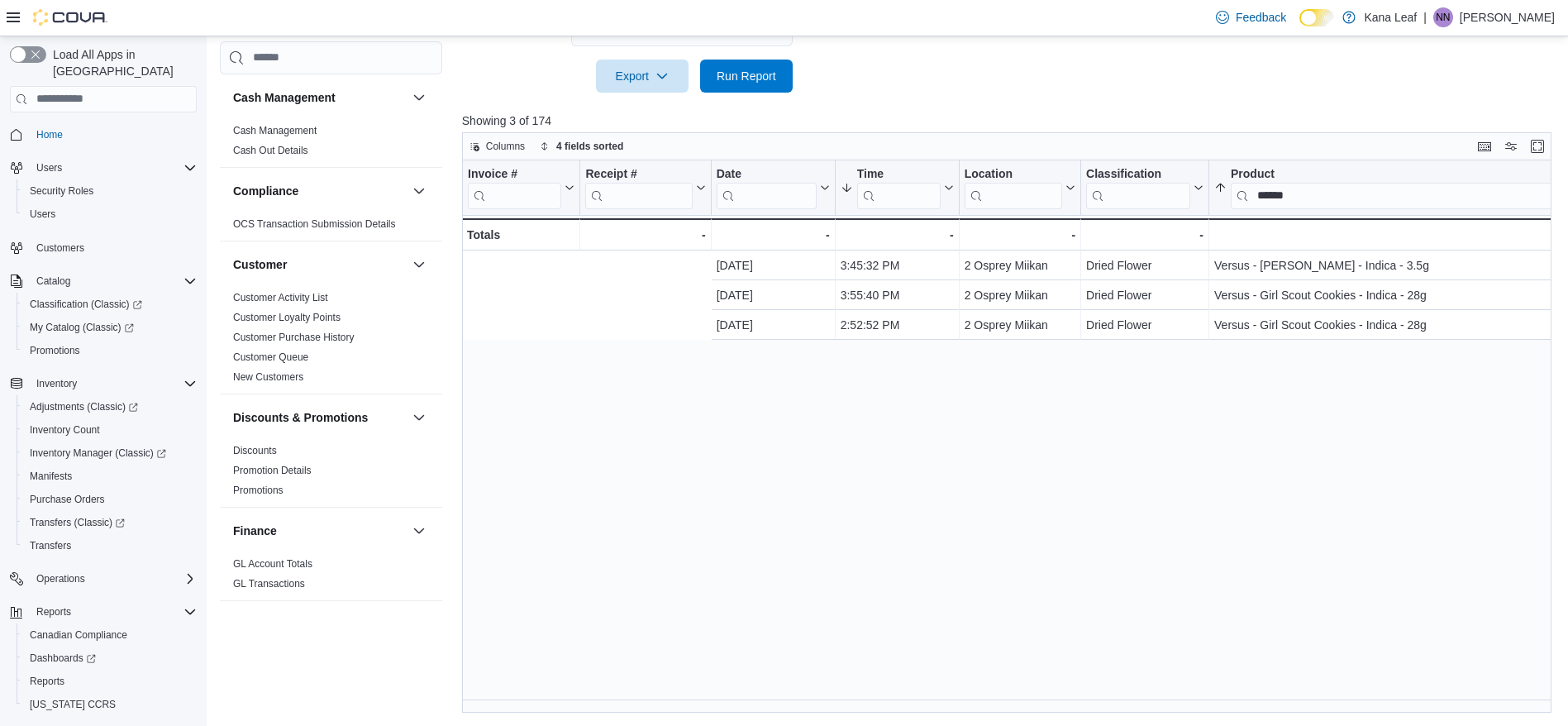
scroll to position [0, 388]
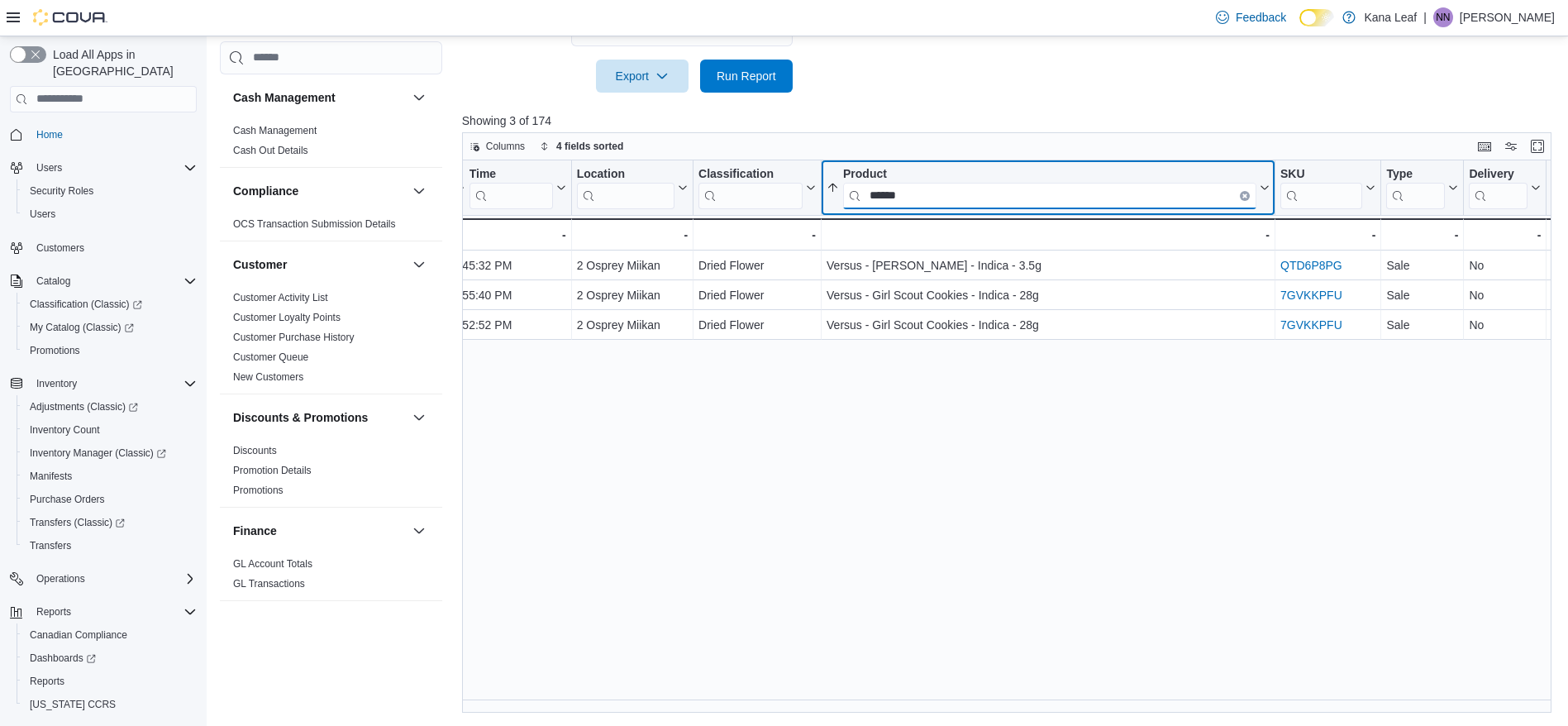
click at [914, 199] on input "******" at bounding box center [1050, 195] width 413 height 26
type input "*"
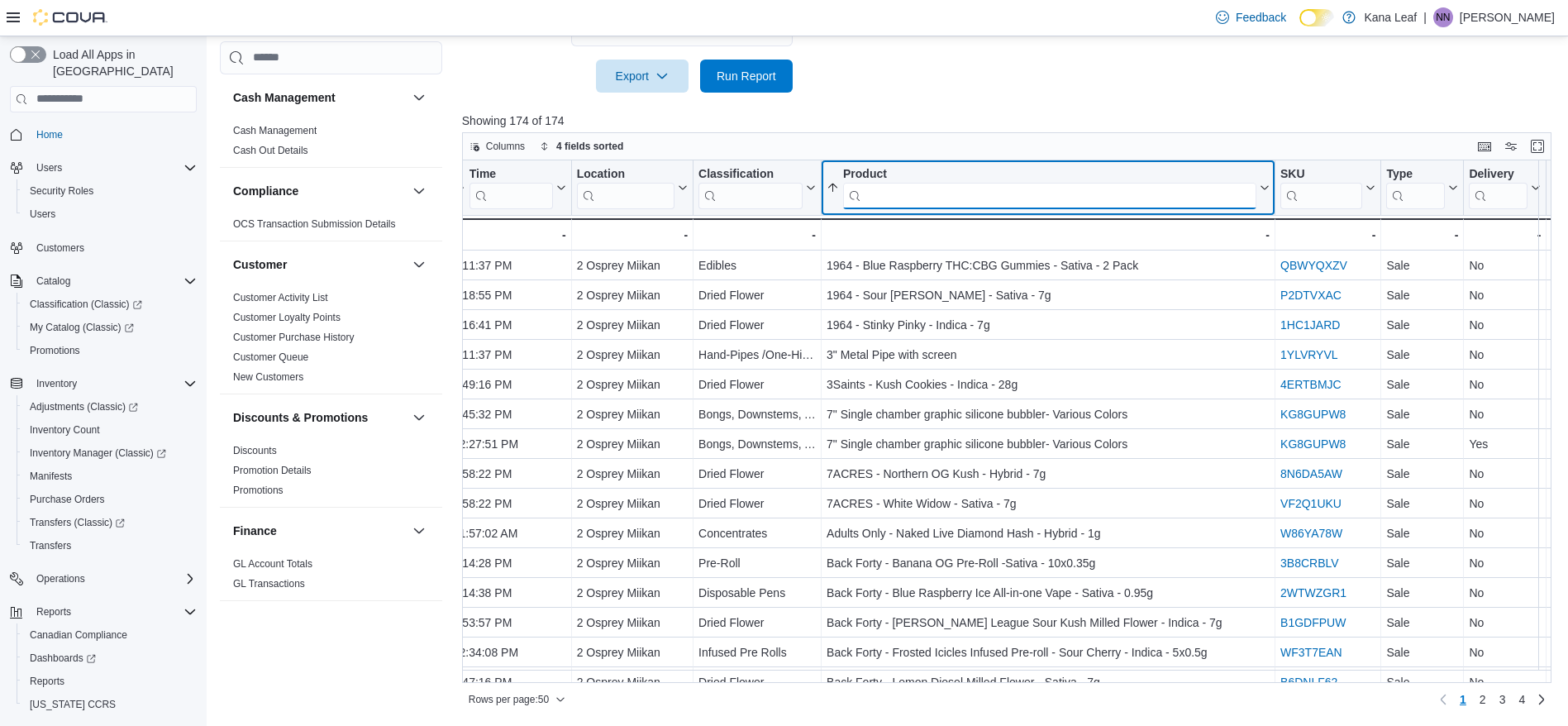
click at [914, 199] on input "search" at bounding box center [1050, 195] width 413 height 26
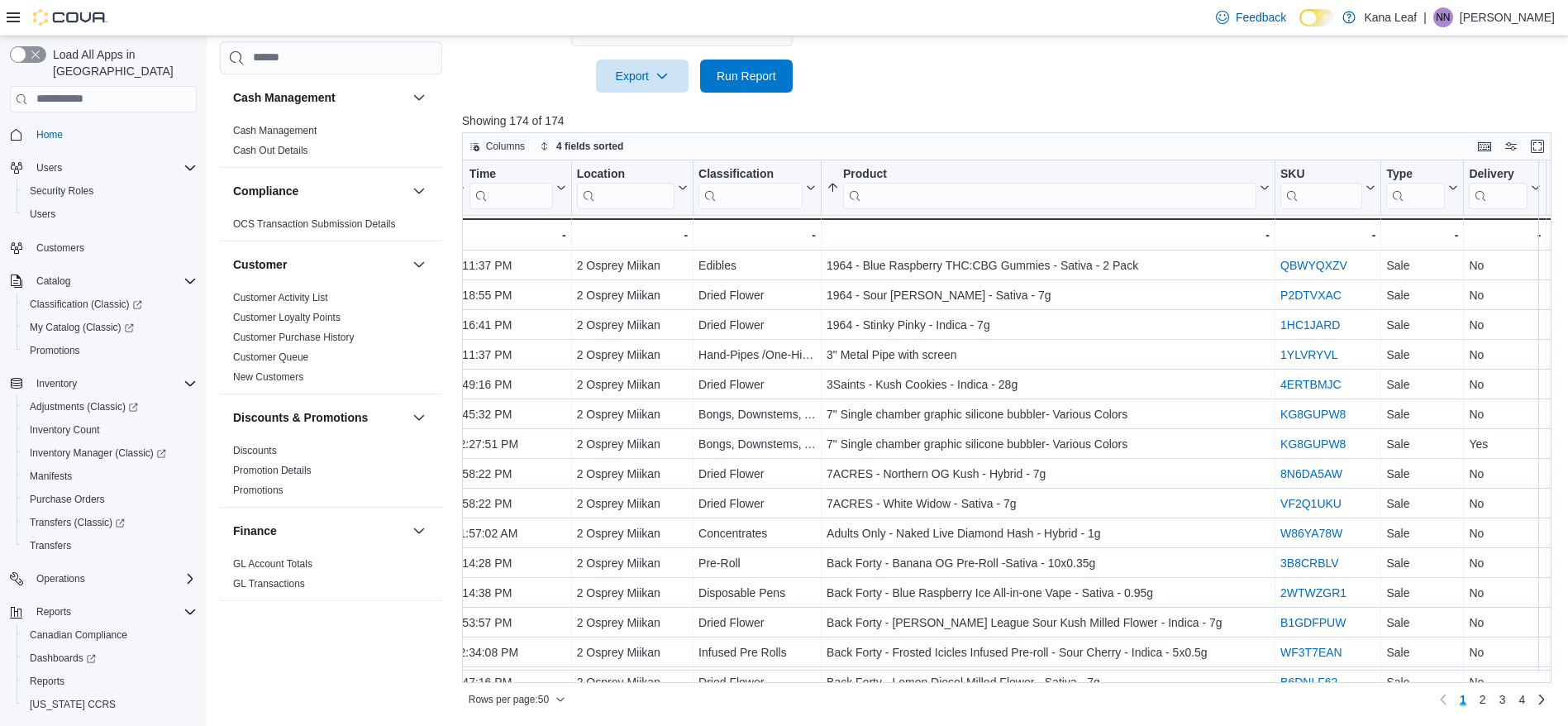
drag, startPoint x: 1564, startPoint y: 243, endPoint x: 1573, endPoint y: 259, distance: 18.4
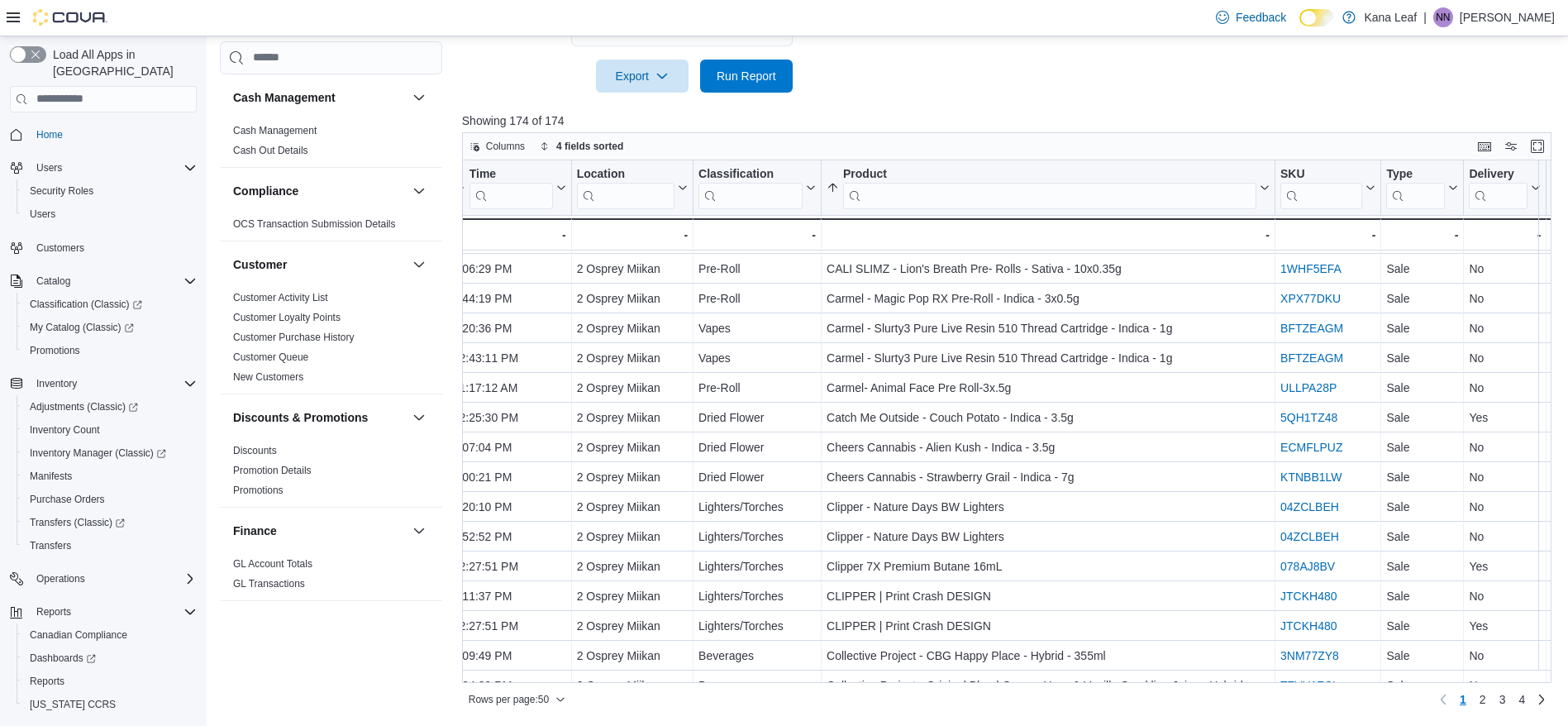
scroll to position [1069, 388]
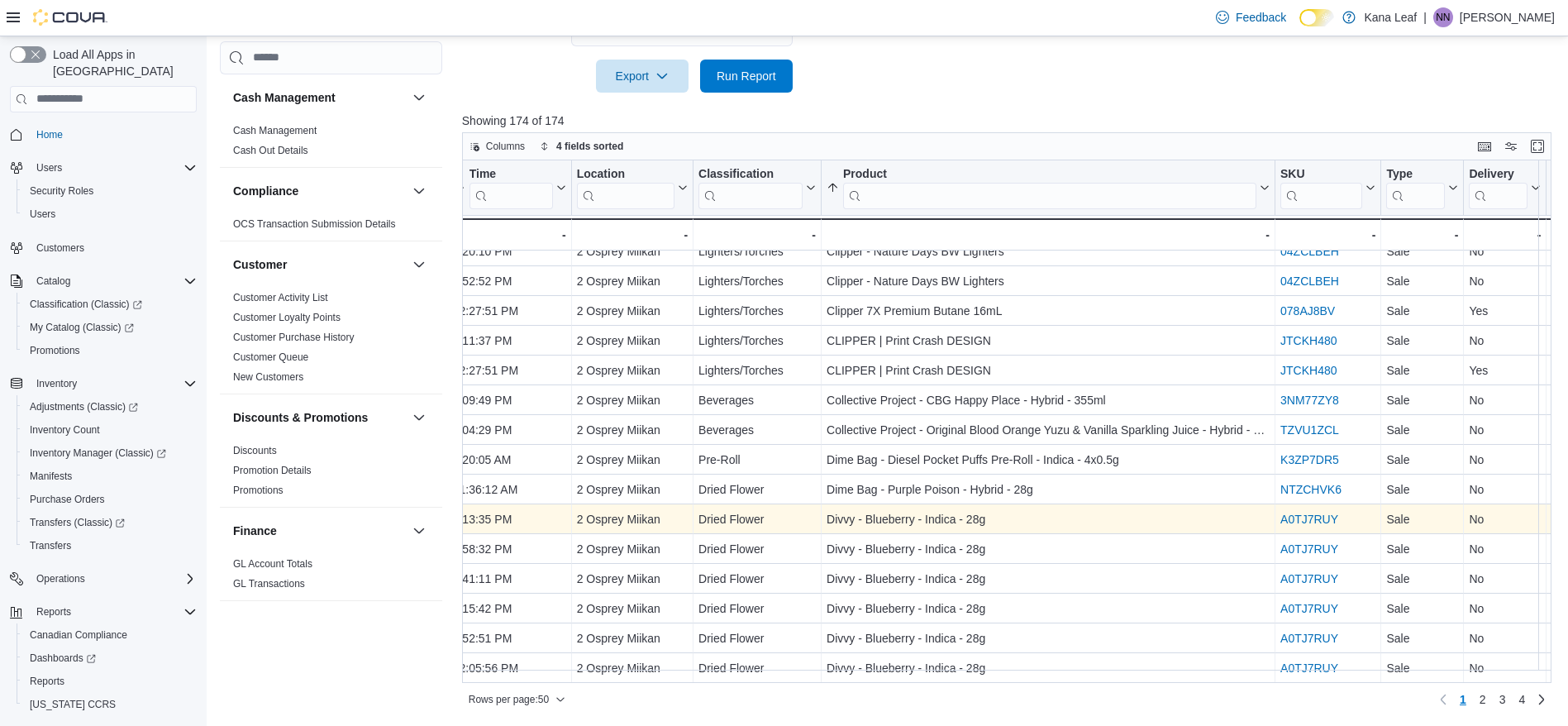
click at [1309, 513] on link "A0TJ7RUY" at bounding box center [1309, 519] width 58 height 14
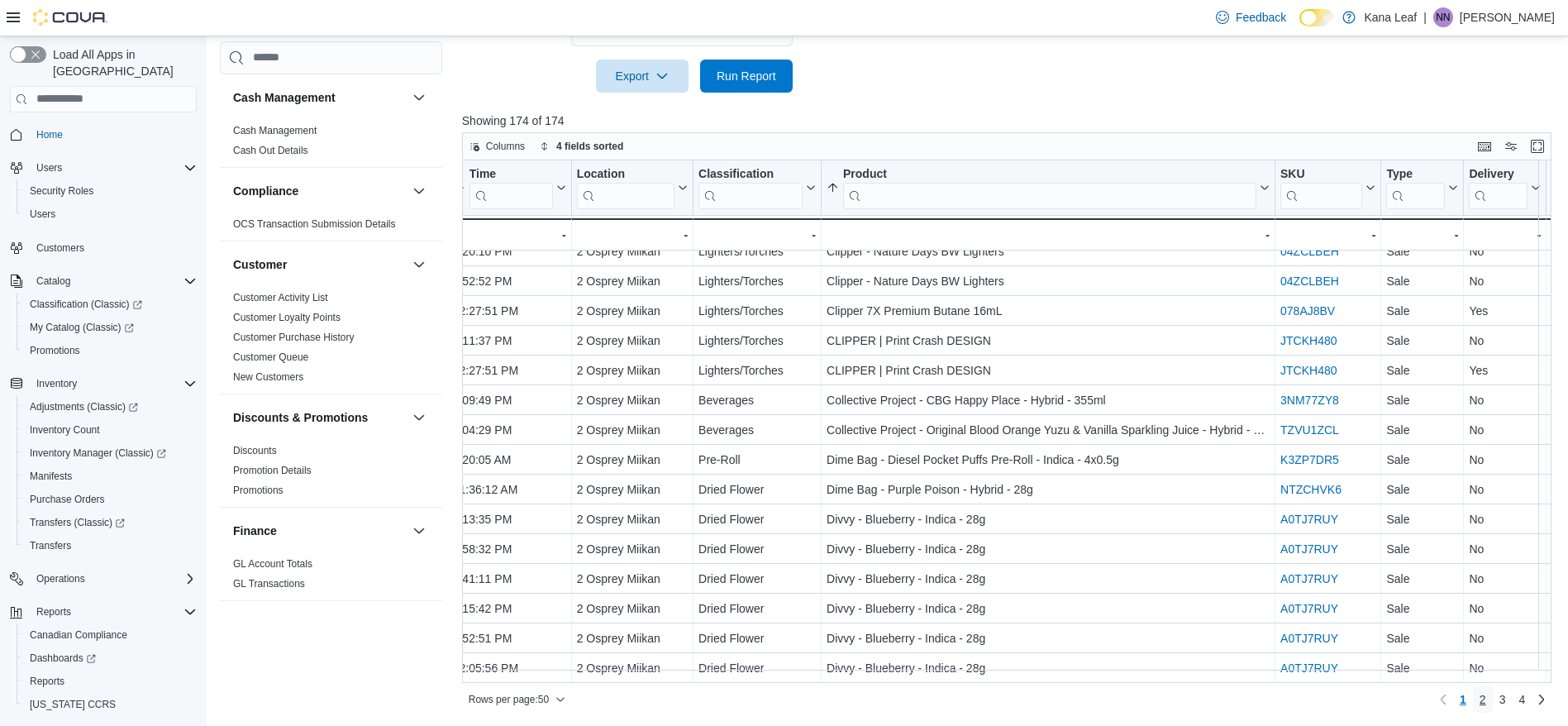
click at [1486, 699] on span "2" at bounding box center [1482, 700] width 6 height 16
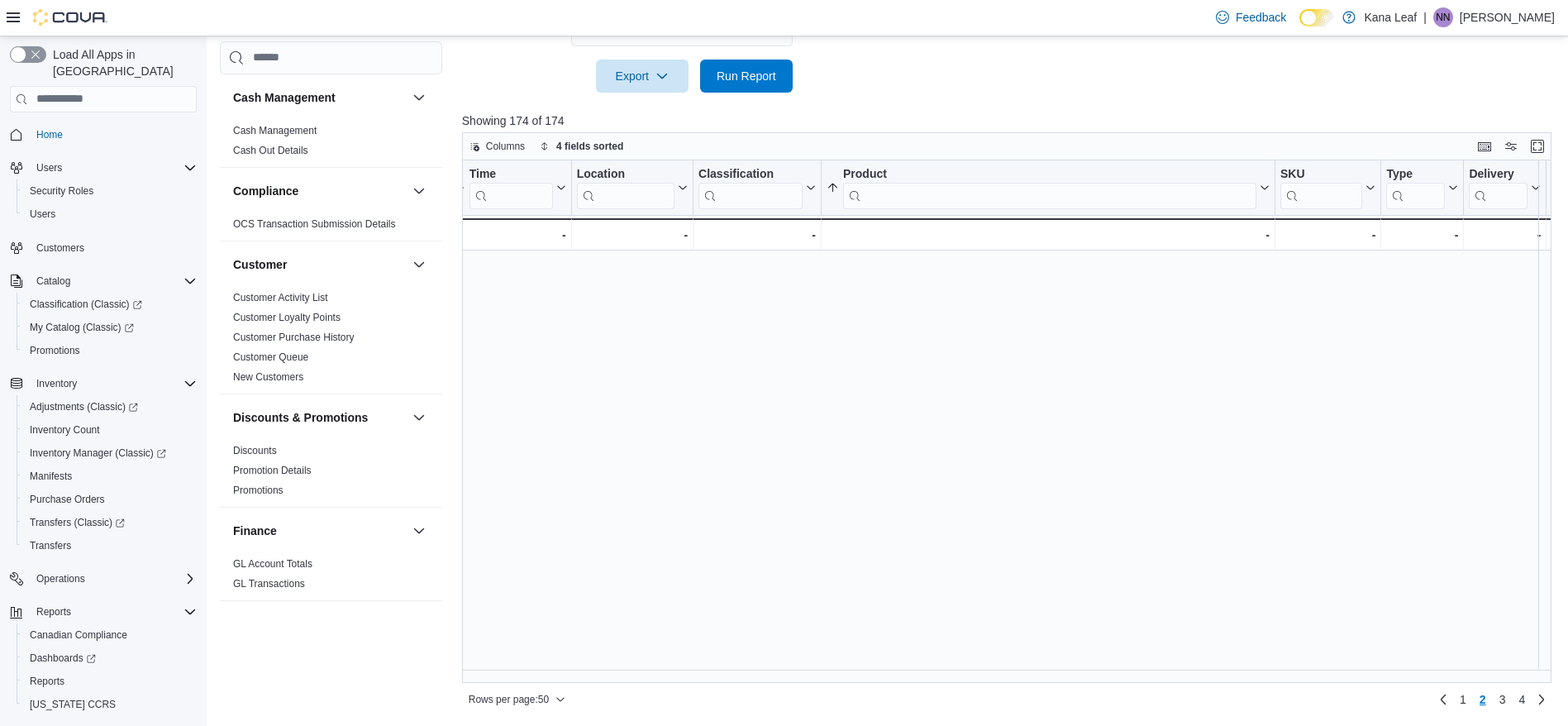
scroll to position [0, 0]
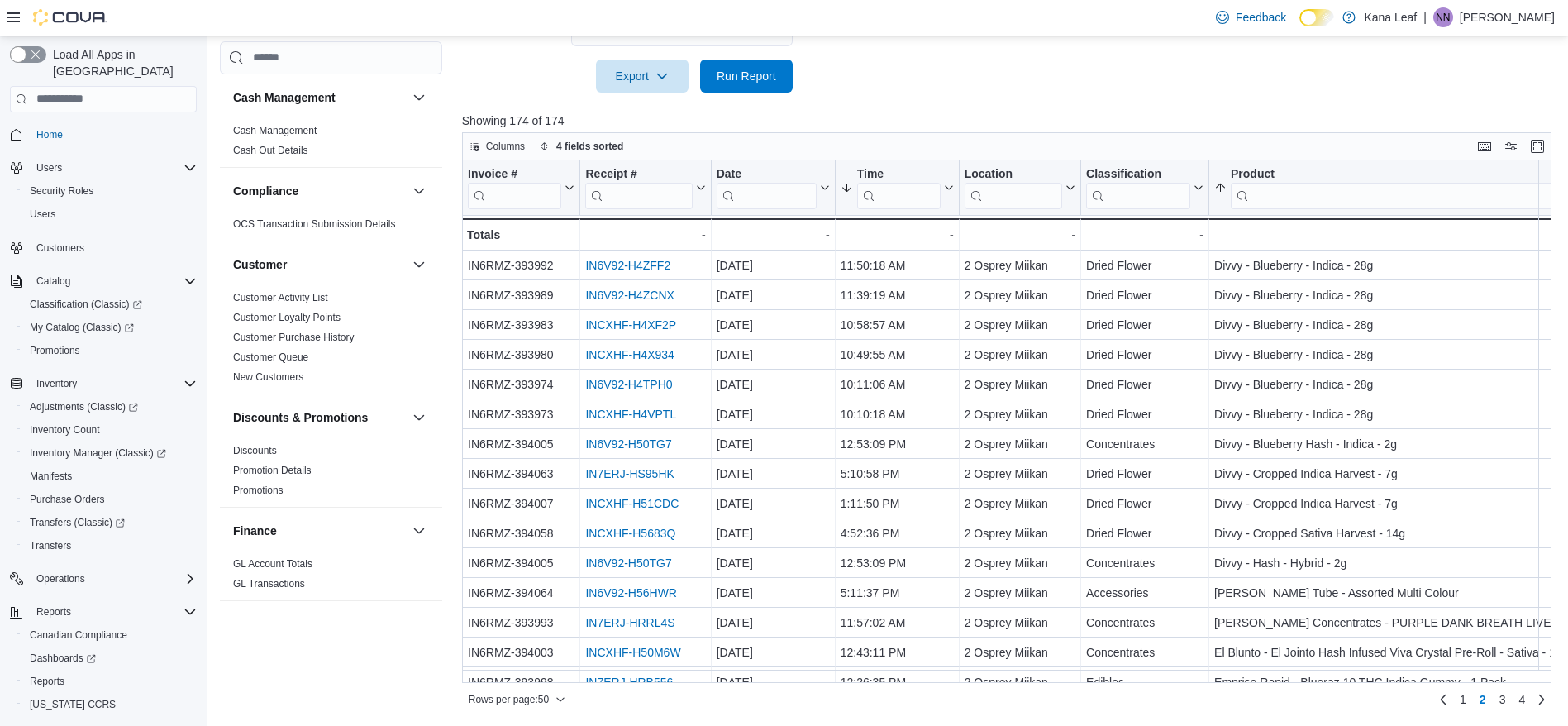
drag, startPoint x: 814, startPoint y: 684, endPoint x: 883, endPoint y: 690, distance: 69.3
click at [883, 690] on div "Rows per page : 50 Page 2 of 4 1 2 3 4" at bounding box center [1006, 698] width 1089 height 30
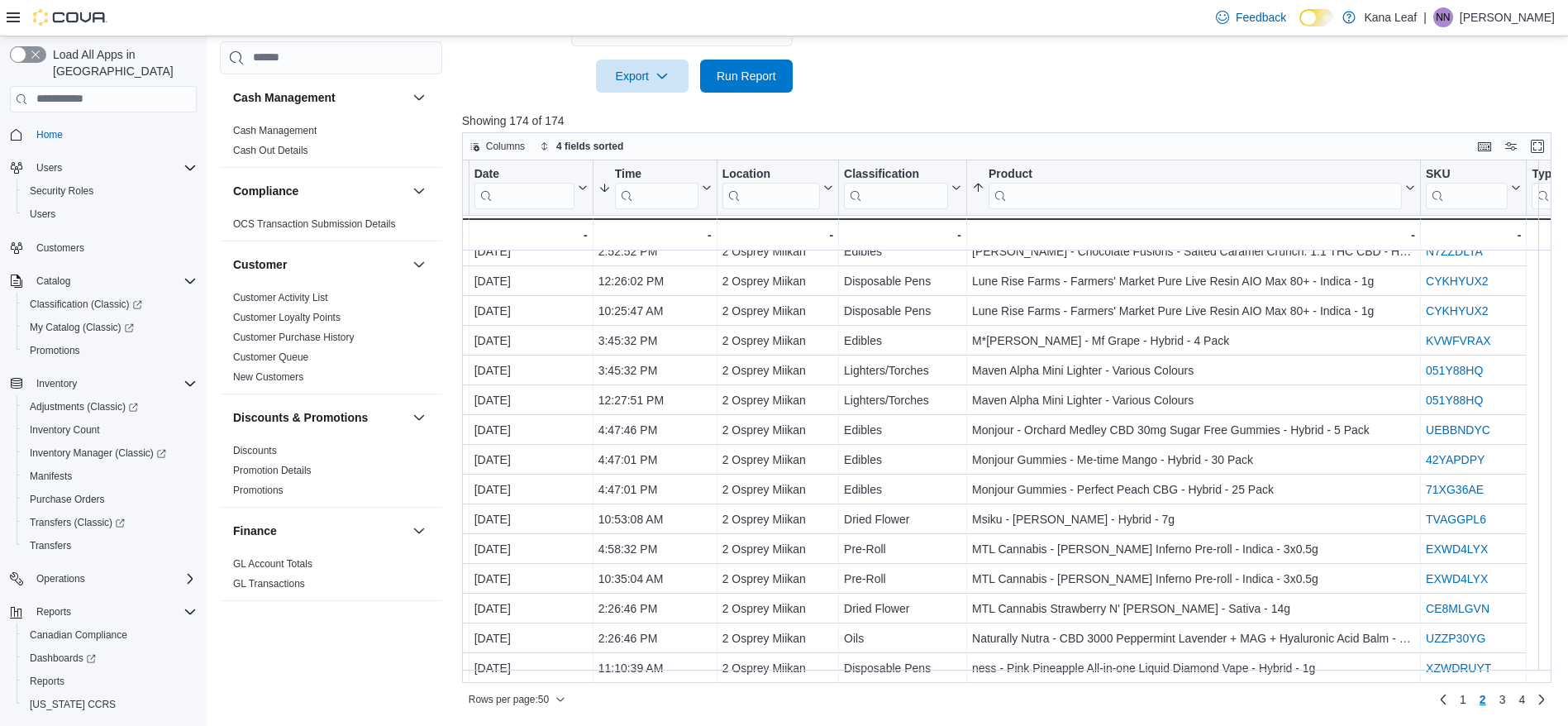
scroll to position [1069, 61]
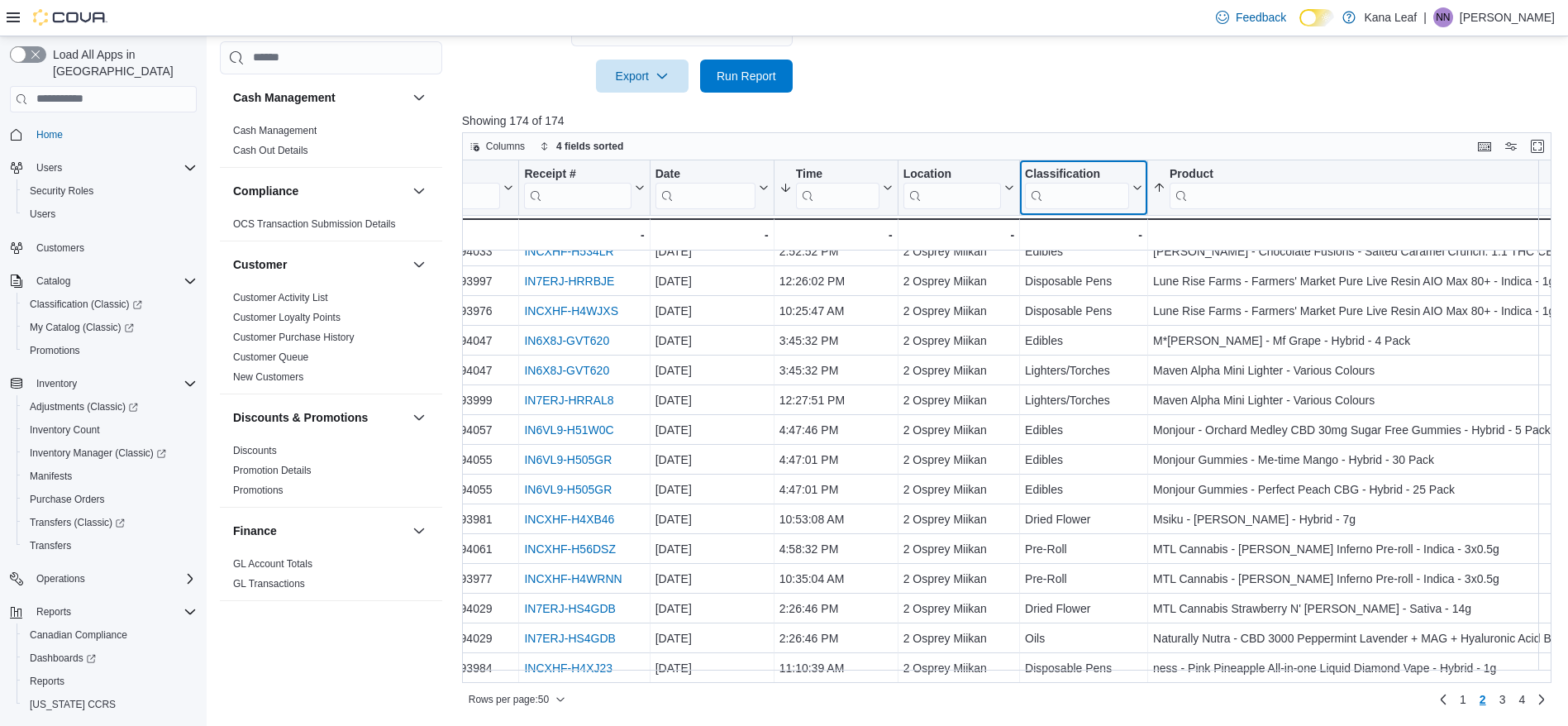
click at [1076, 195] on input "search" at bounding box center [1077, 195] width 104 height 26
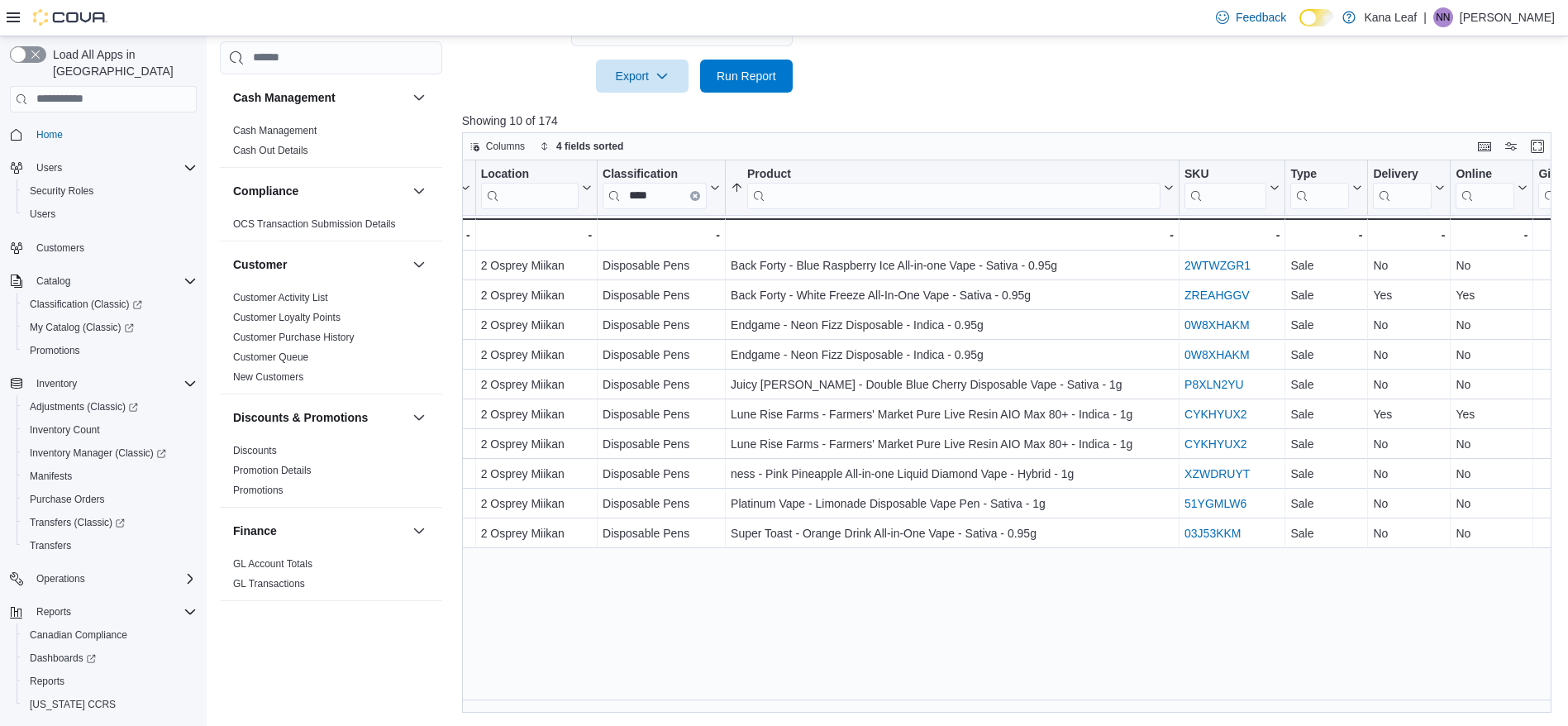
scroll to position [0, 434]
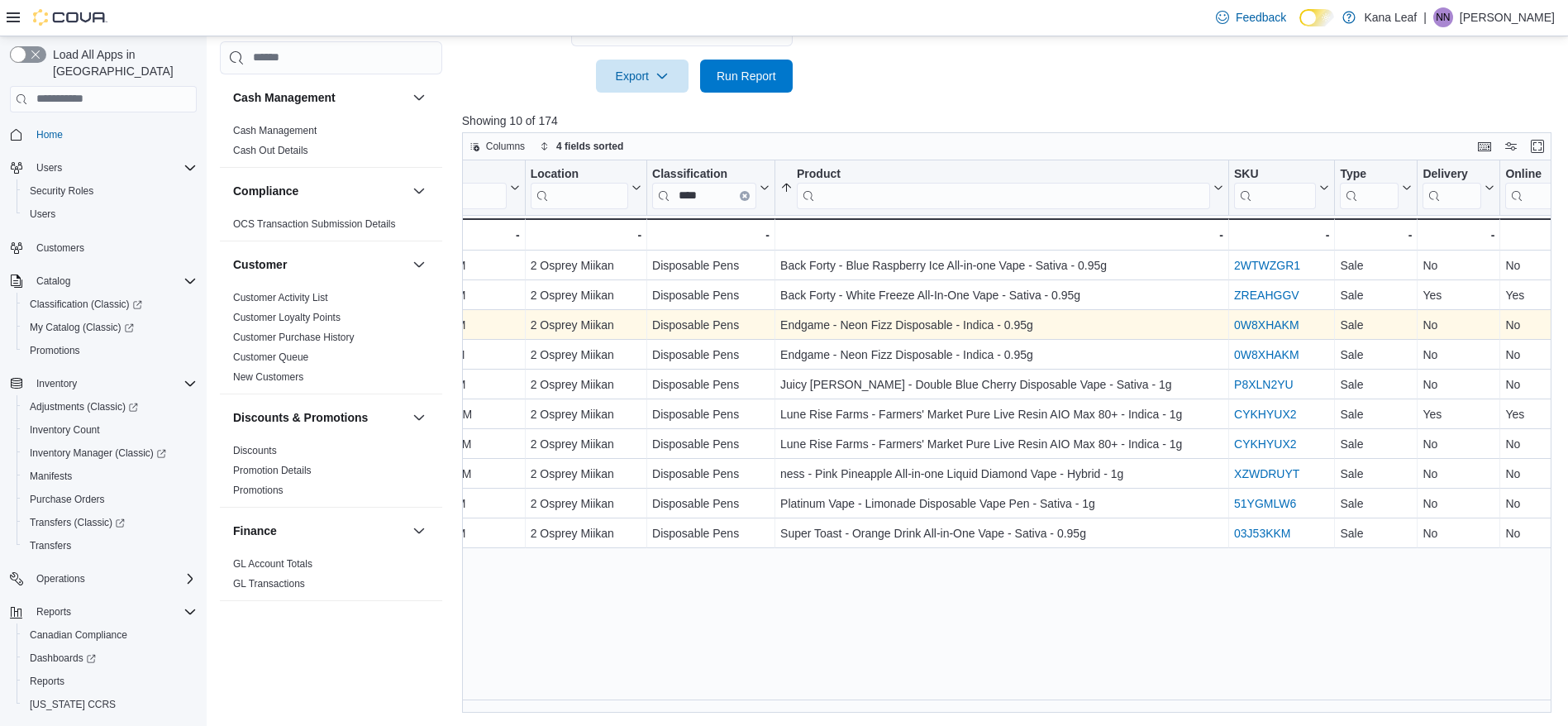
click at [1253, 330] on link "0W8XHAKM" at bounding box center [1267, 324] width 66 height 14
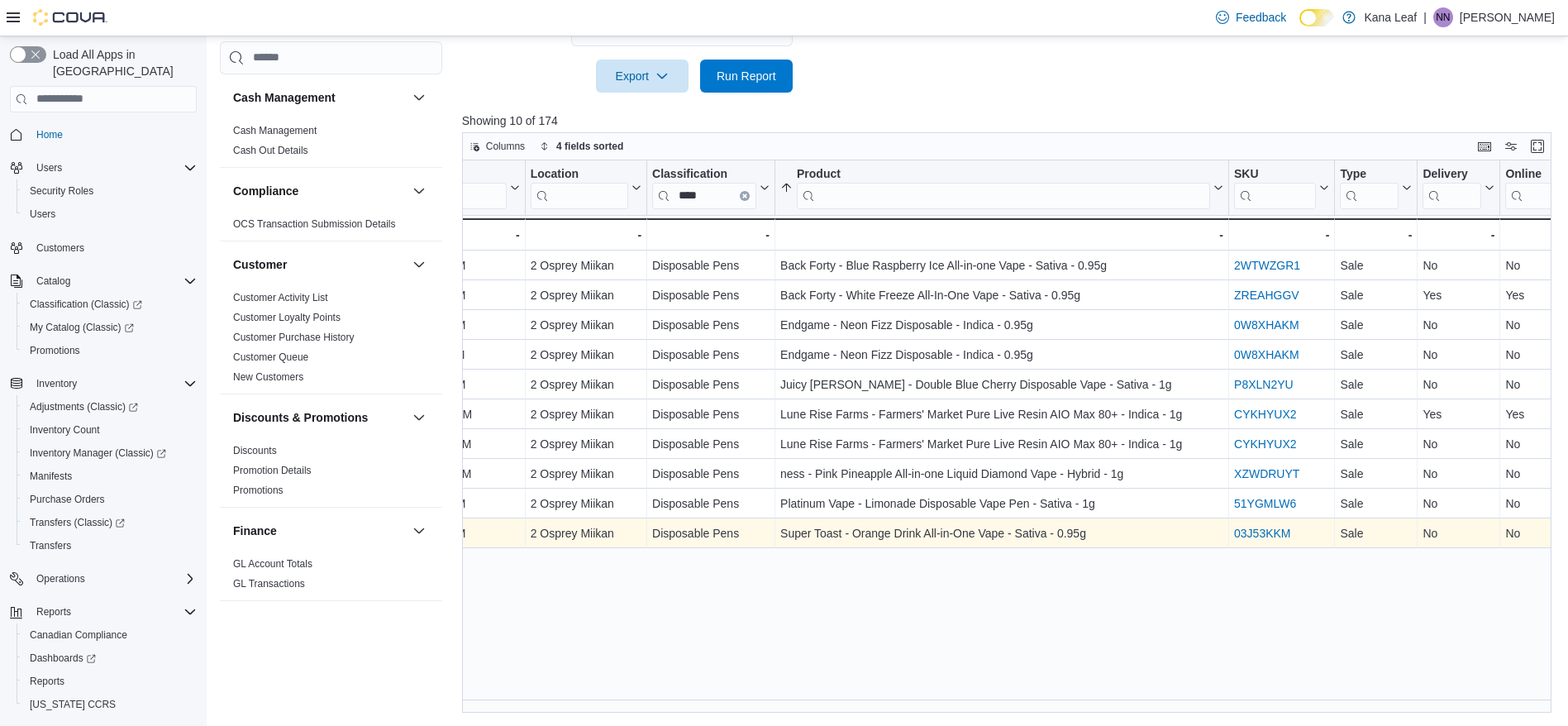
click at [1276, 537] on link "03J53KKM" at bounding box center [1262, 533] width 56 height 14
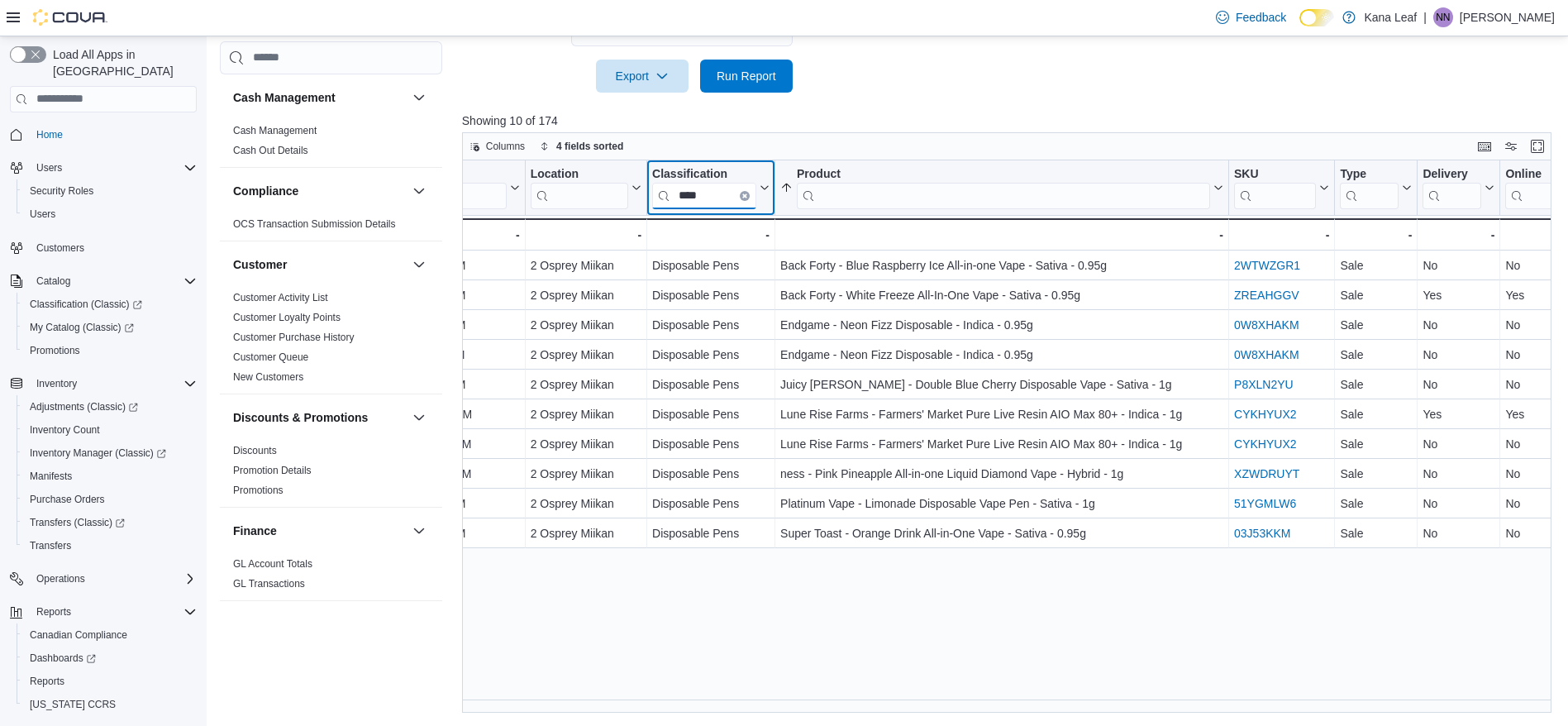
click at [709, 196] on input "****" at bounding box center [704, 195] width 104 height 26
type input "*"
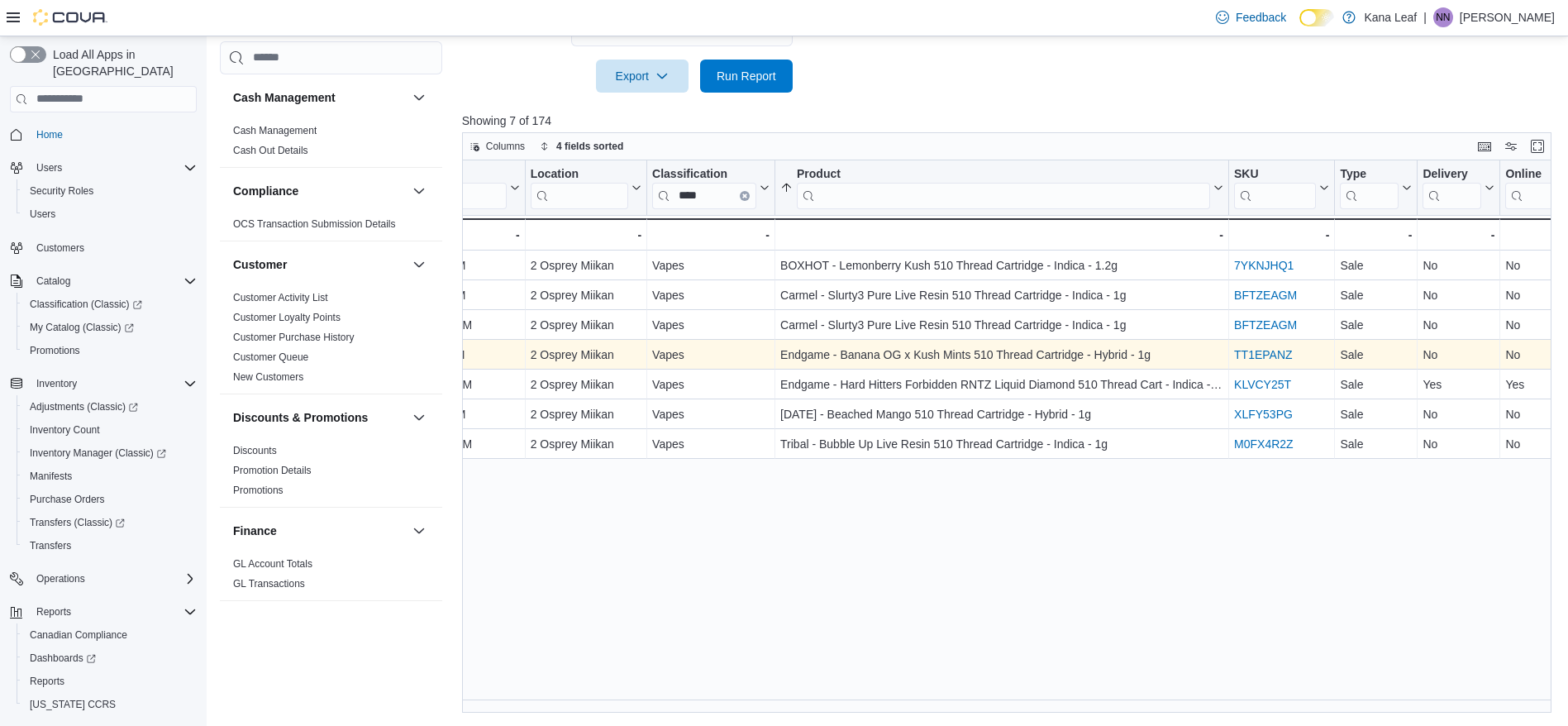
click at [1262, 356] on link "TT1EPANZ" at bounding box center [1263, 354] width 58 height 14
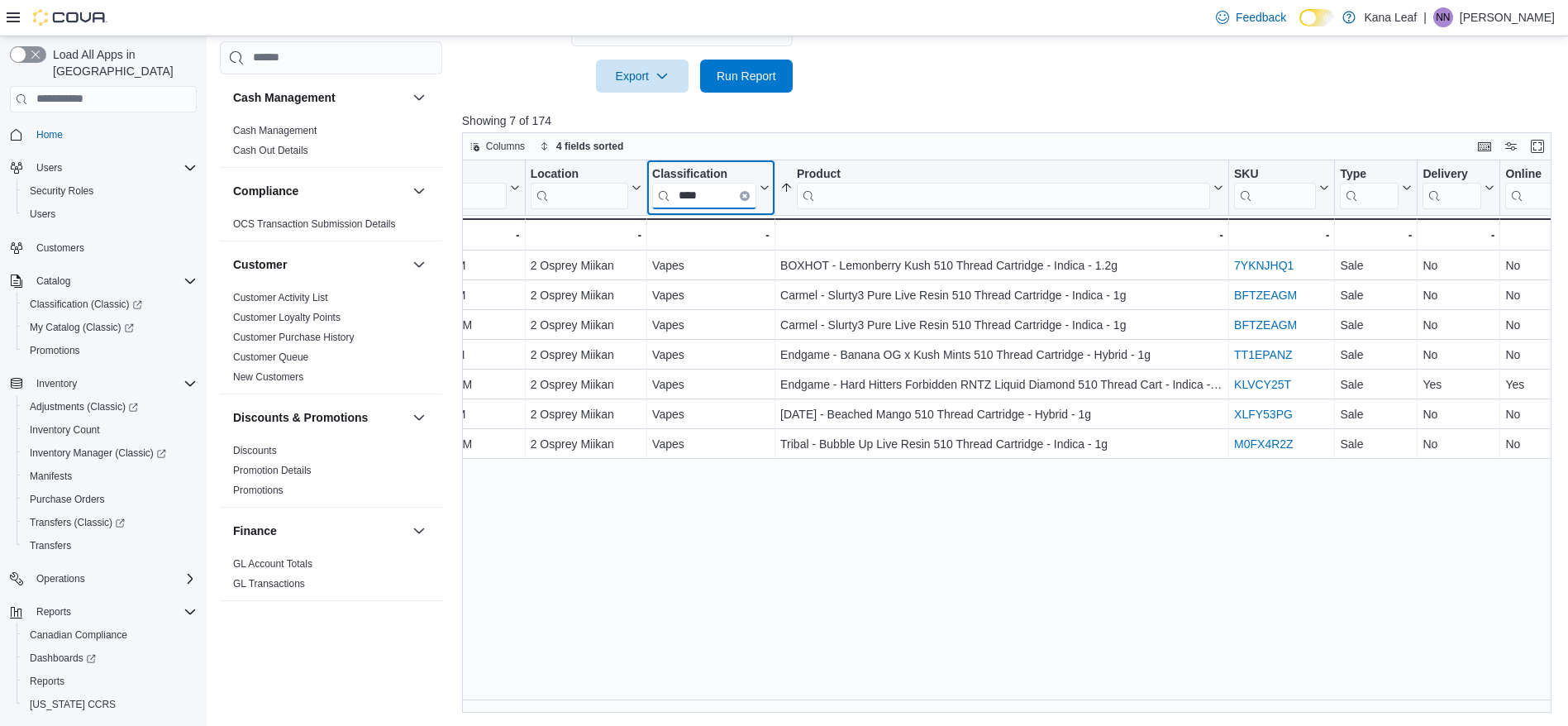
click at [718, 185] on input "****" at bounding box center [704, 195] width 104 height 26
type input "*"
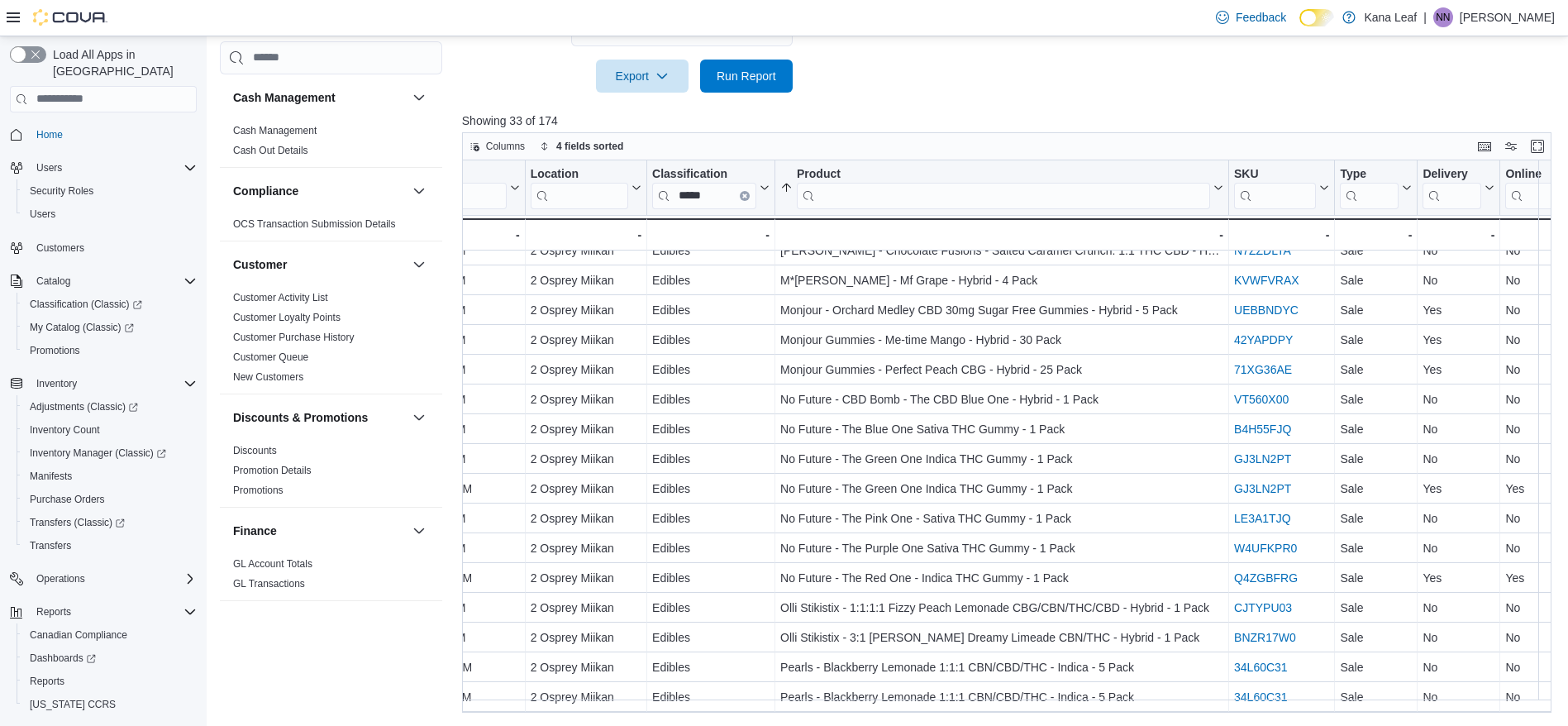
scroll to position [121, 434]
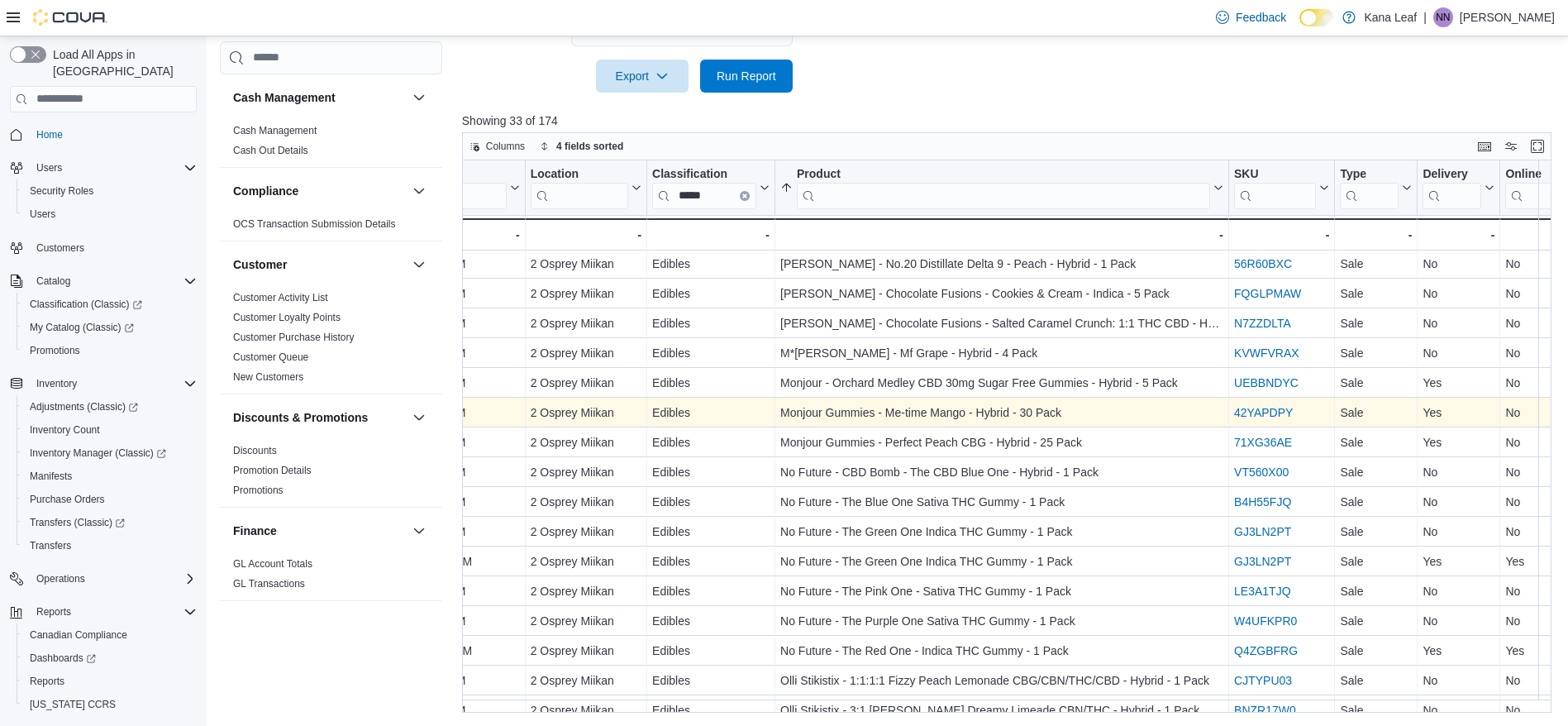
click at [1271, 408] on link "42YAPDPY" at bounding box center [1263, 413] width 58 height 14
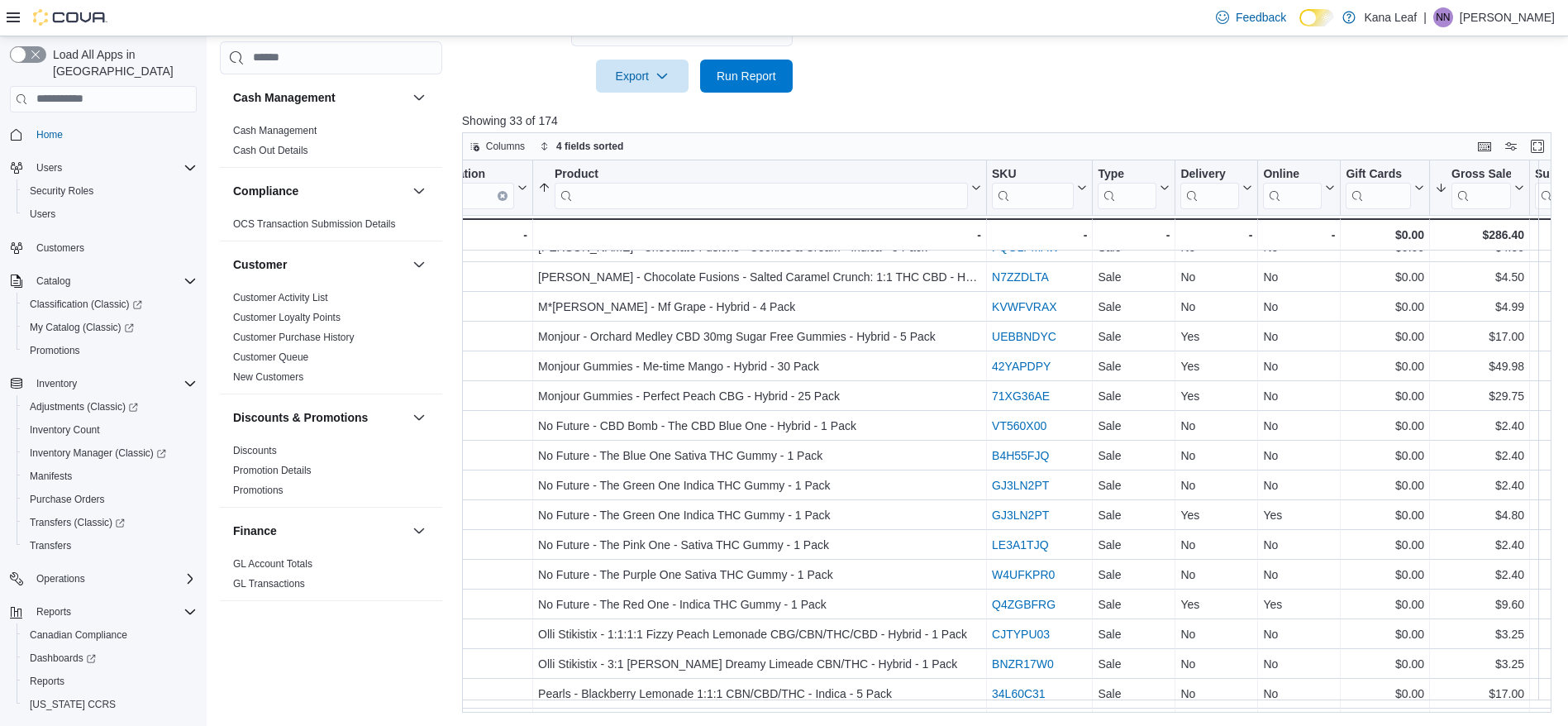
scroll to position [167, 623]
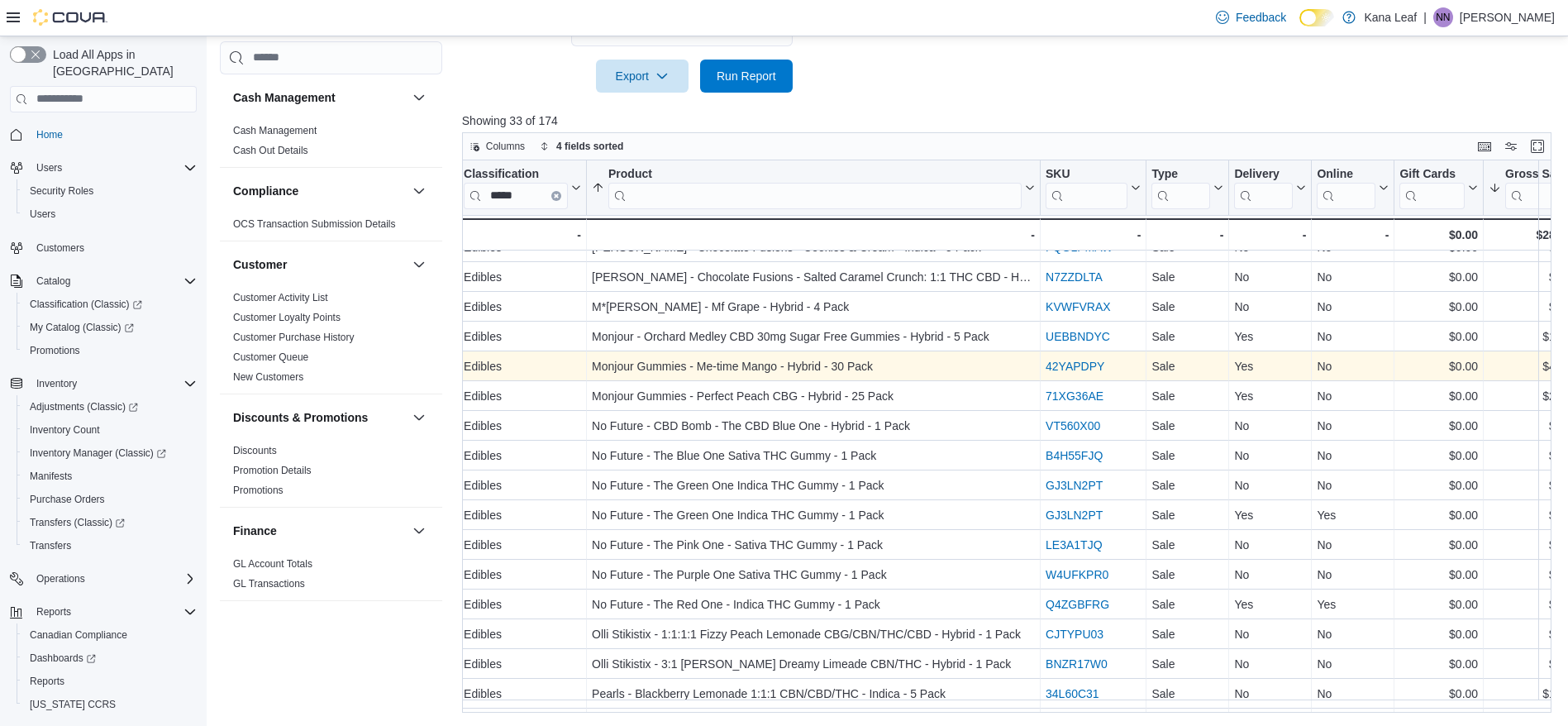
click at [1089, 362] on link "42YAPDPY" at bounding box center [1074, 366] width 58 height 14
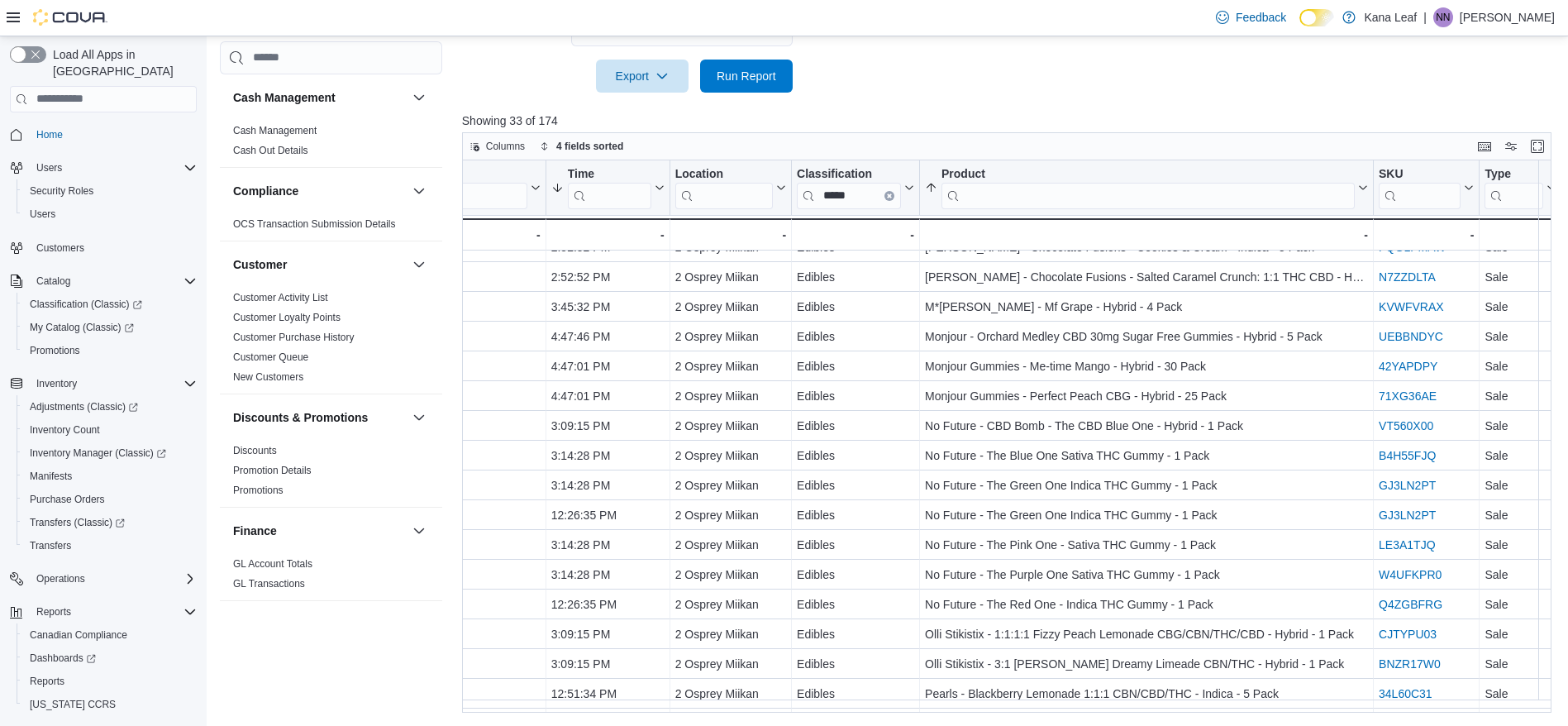
scroll to position [167, 136]
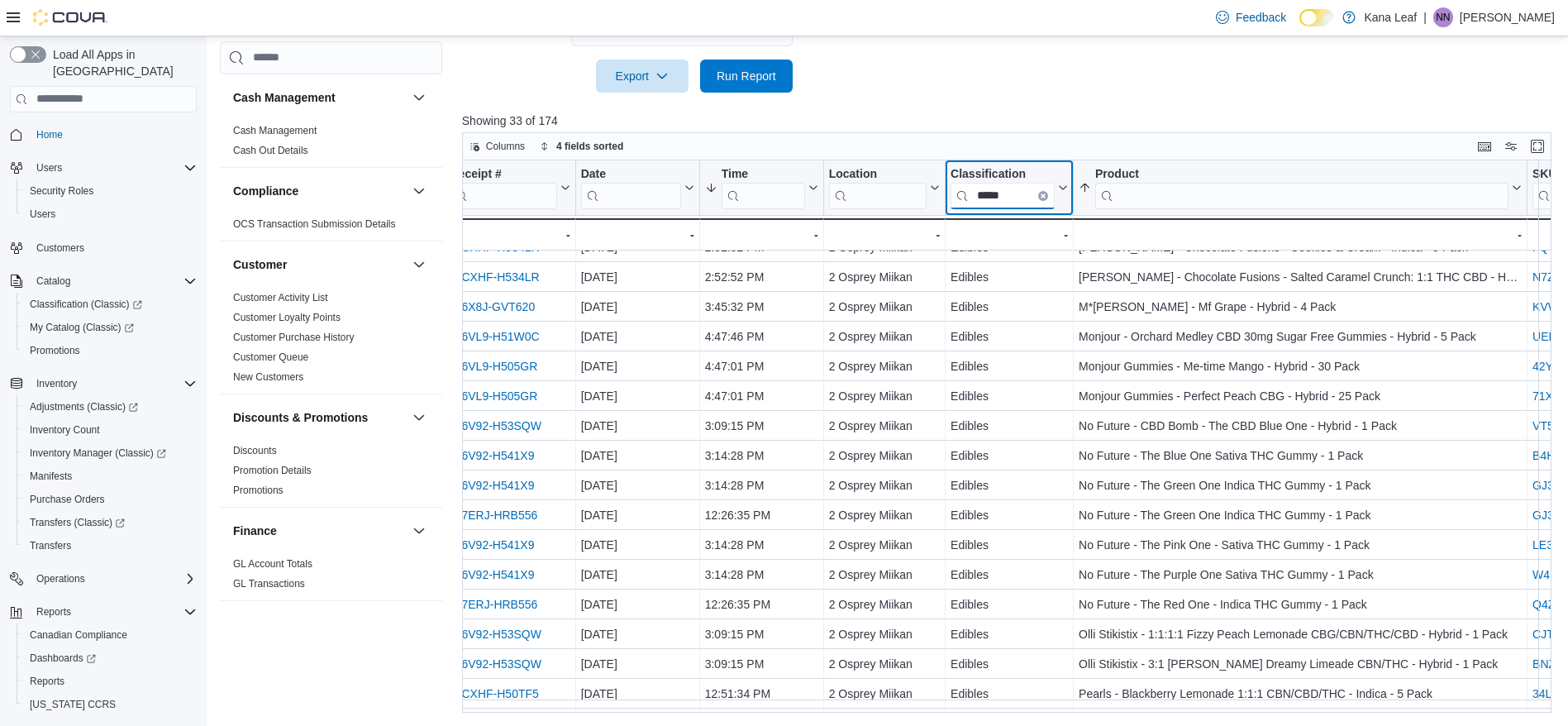
click at [1013, 189] on input "*****" at bounding box center [1003, 195] width 104 height 26
type input "*"
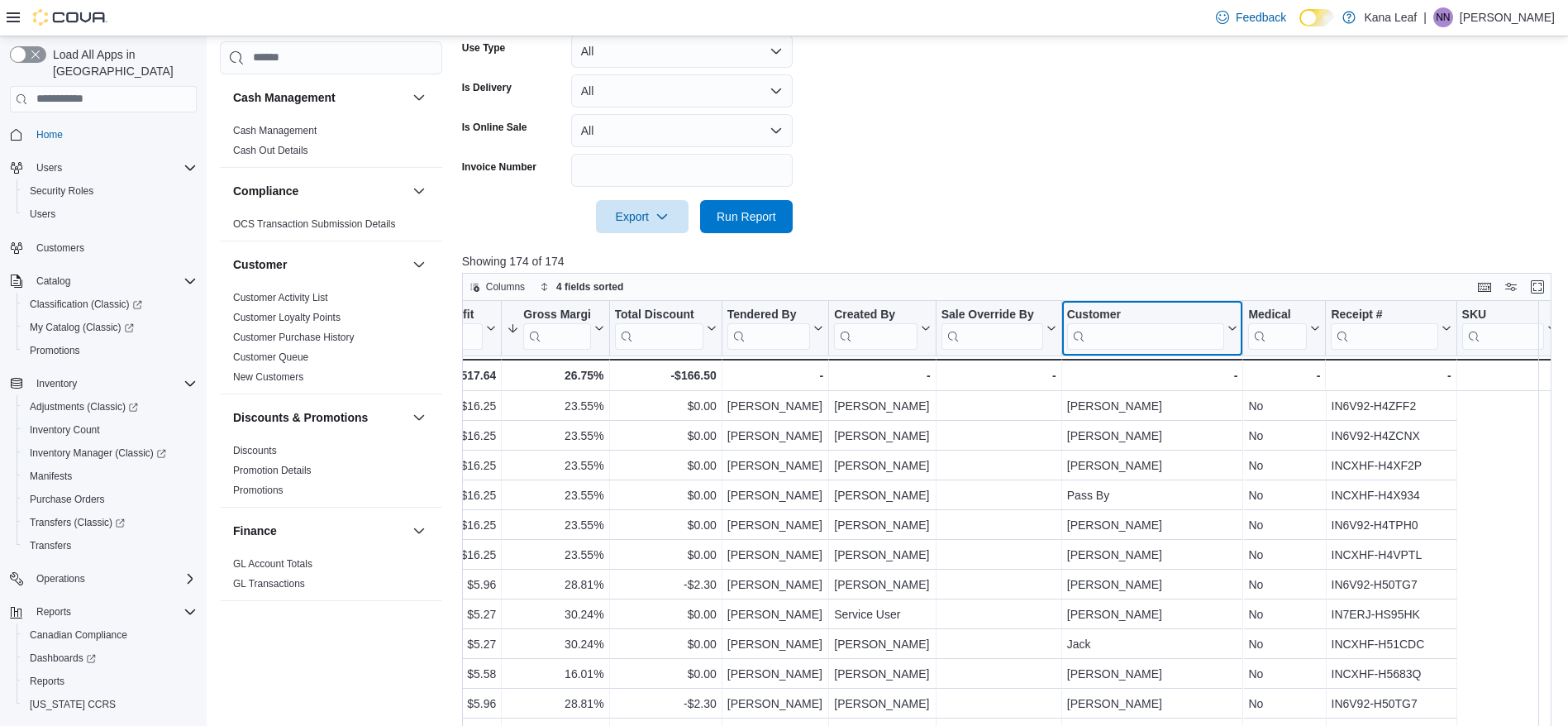
scroll to position [0, 1756]
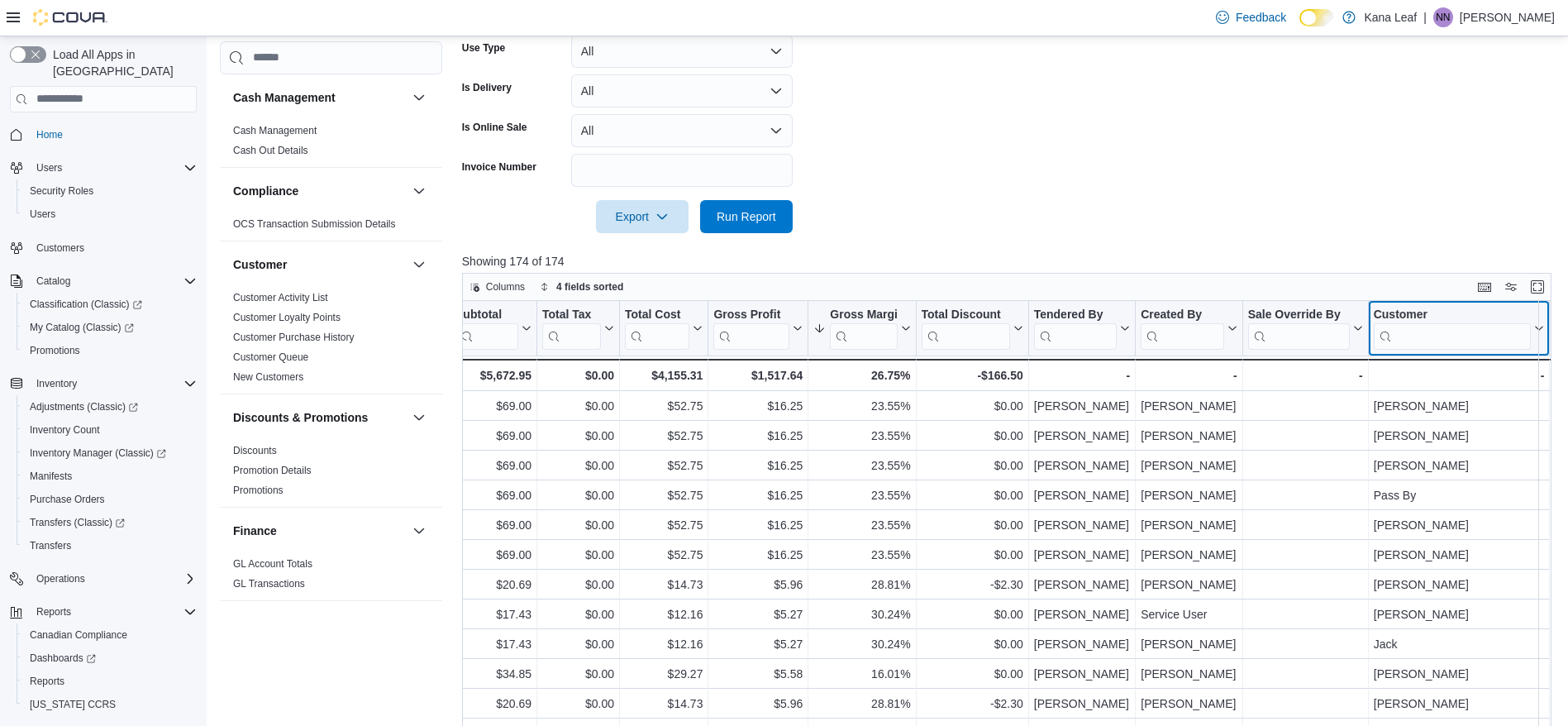
click at [1070, 339] on div "Invoice # Click to view column header actions Receipt # Click to view column he…" at bounding box center [288, 345] width 3163 height 90
click at [1409, 344] on input "search" at bounding box center [1451, 335] width 158 height 26
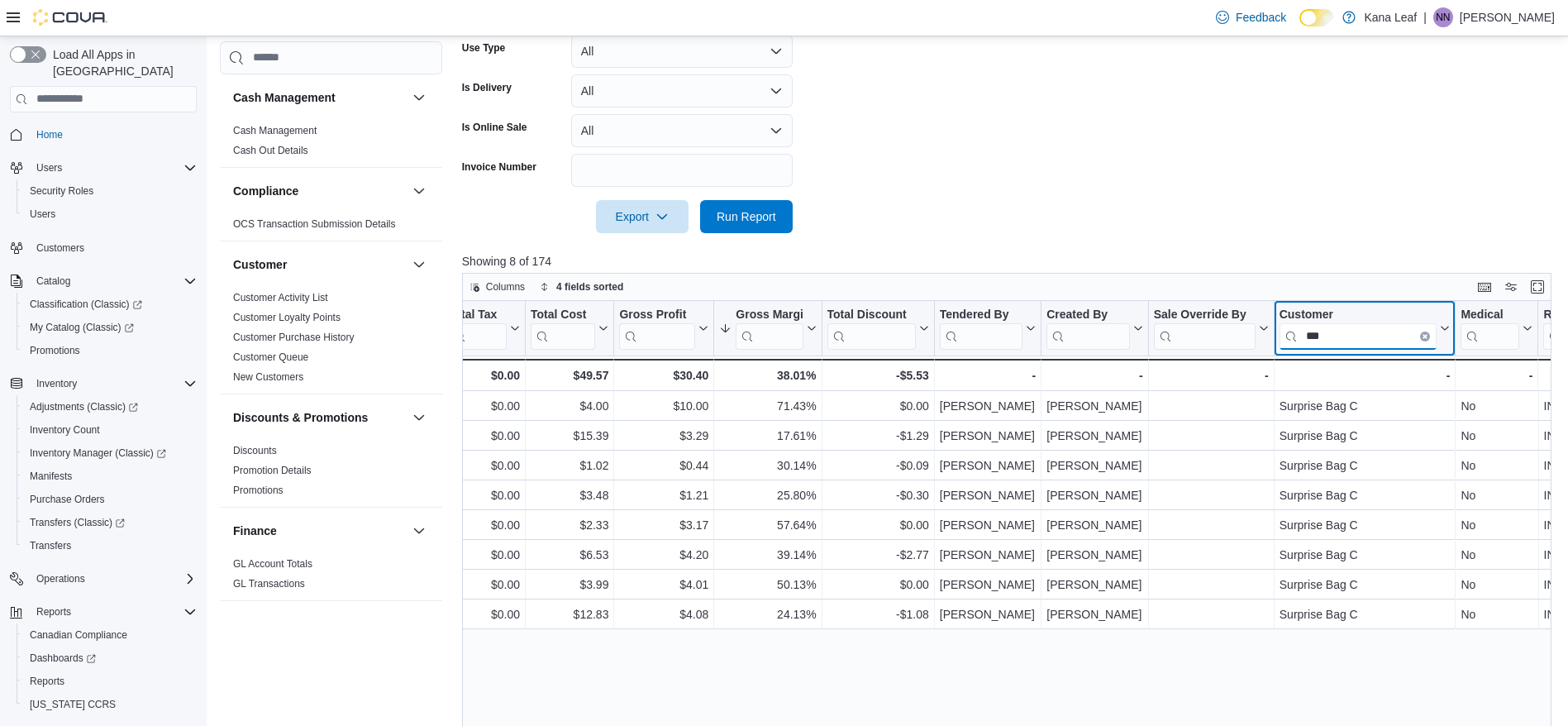
scroll to position [0, 1857]
click at [1346, 336] on input "***" at bounding box center [1350, 335] width 158 height 26
type input "*"
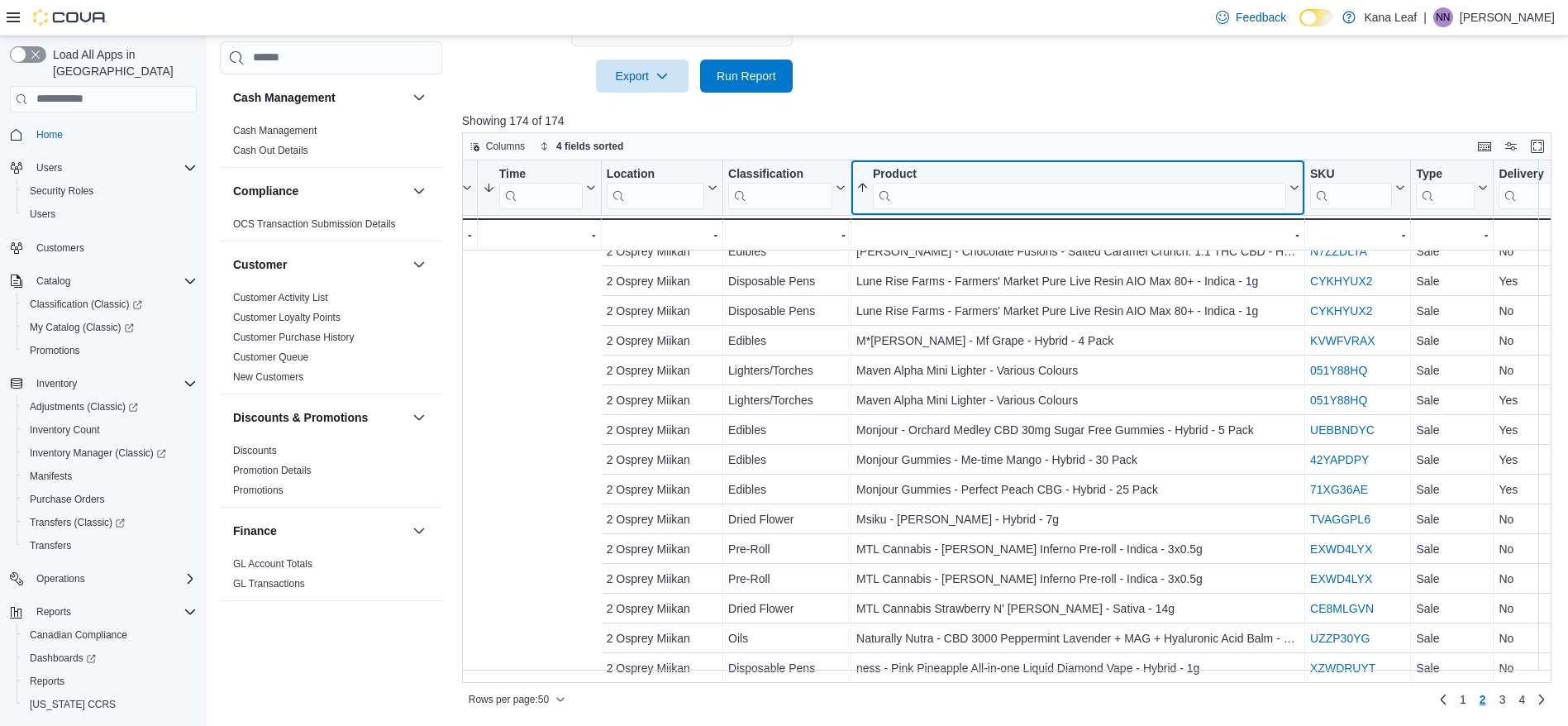
scroll to position [1069, 748]
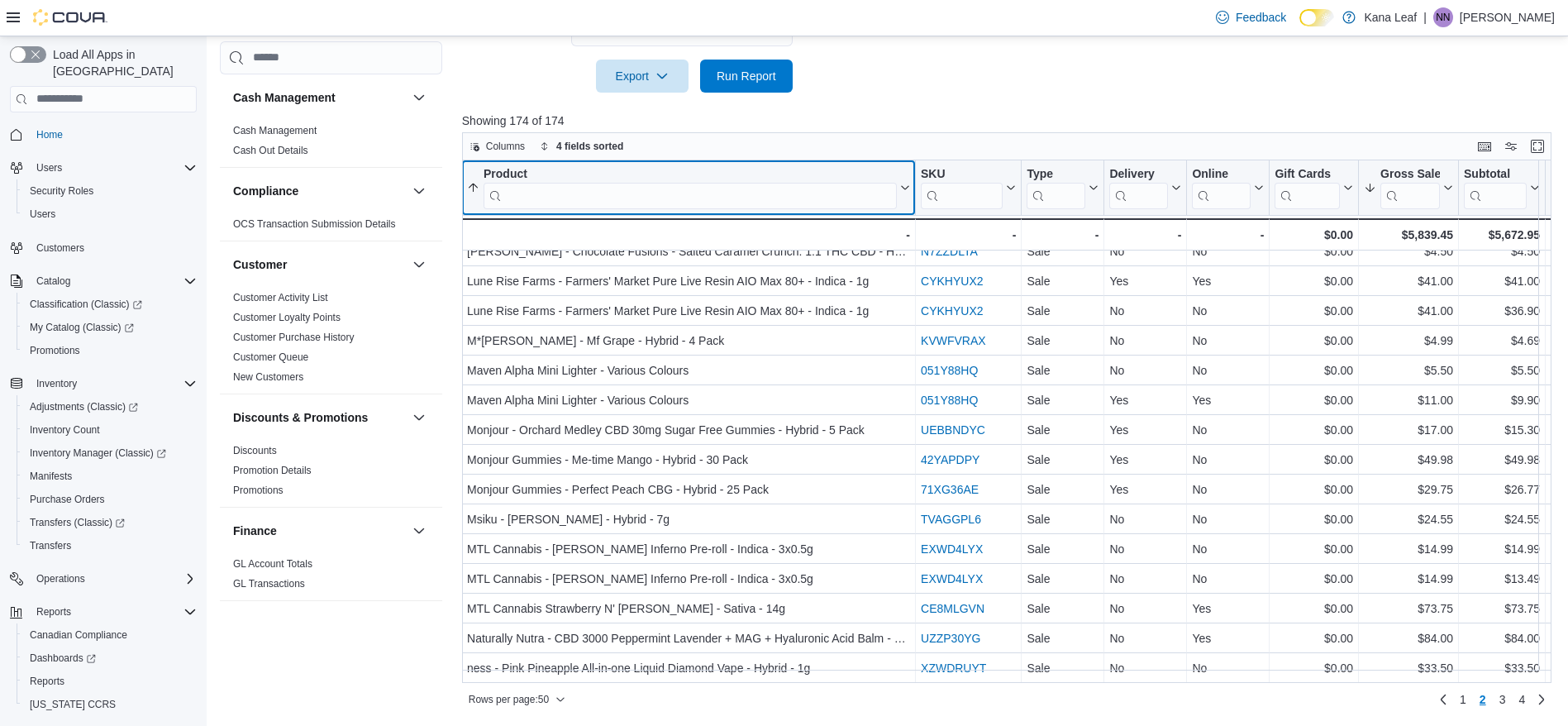
click at [911, 190] on div "Product Sorted by Gross Sales, descending , then sorted by Gross Margin, descen…" at bounding box center [688, 188] width 453 height 56
click at [842, 196] on input "search" at bounding box center [690, 195] width 413 height 26
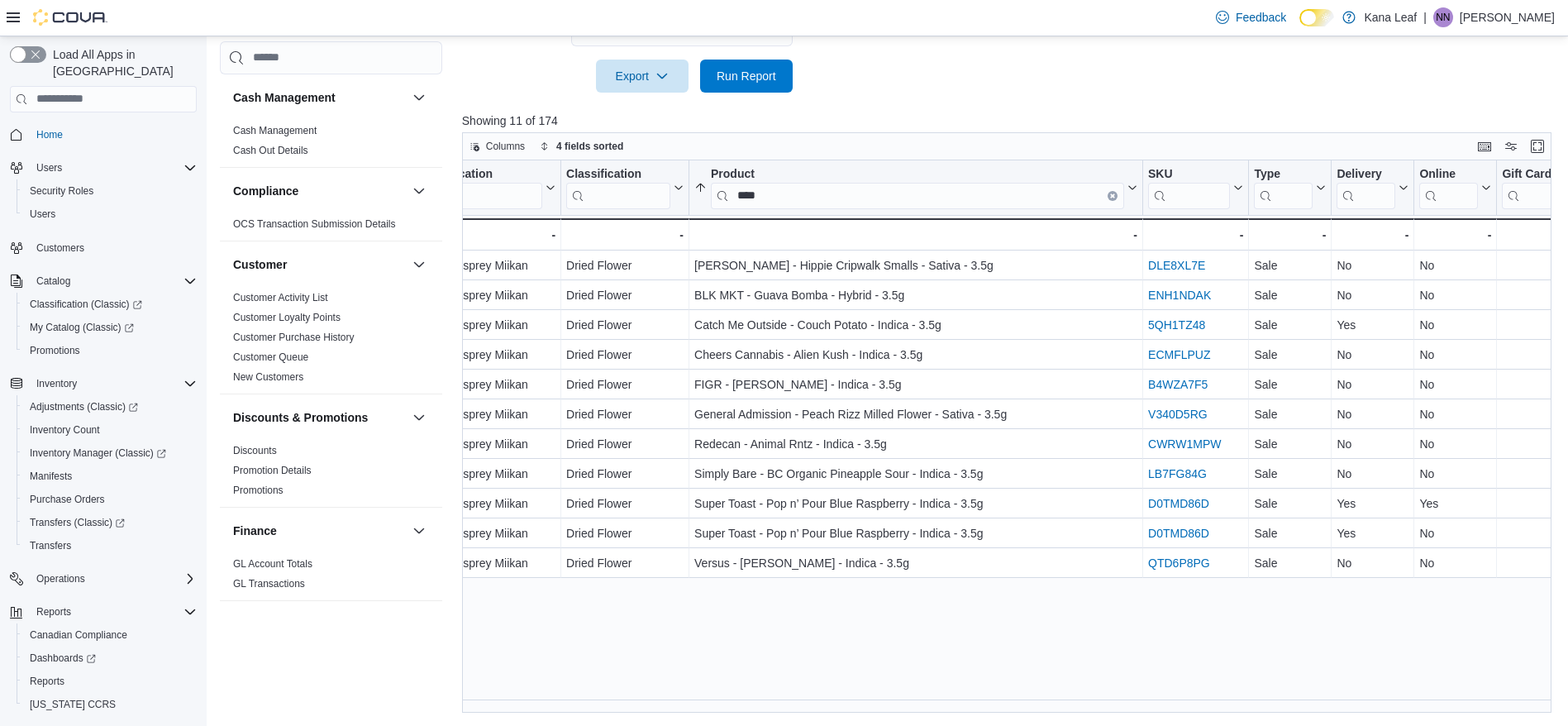
scroll to position [0, 517]
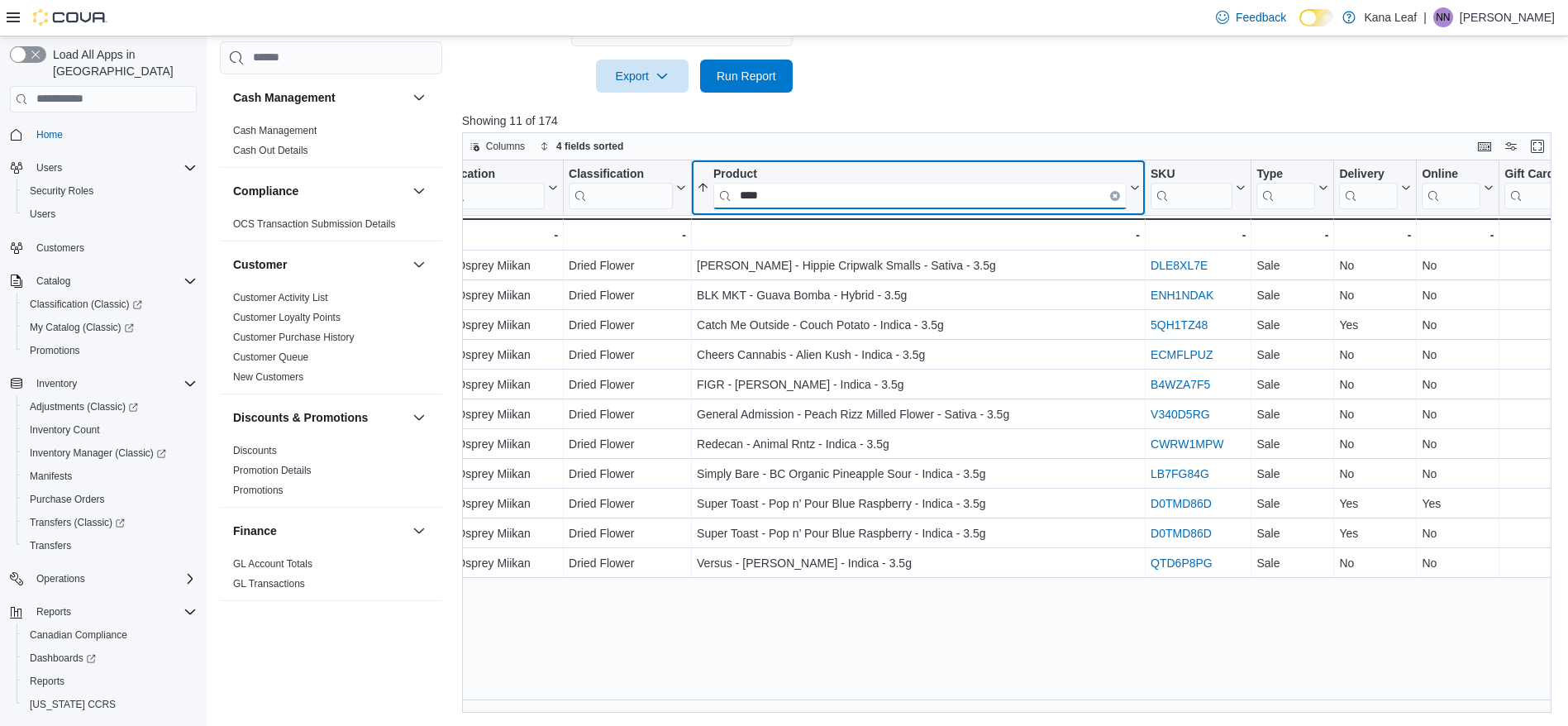
click at [757, 201] on input "****" at bounding box center [920, 195] width 413 height 26
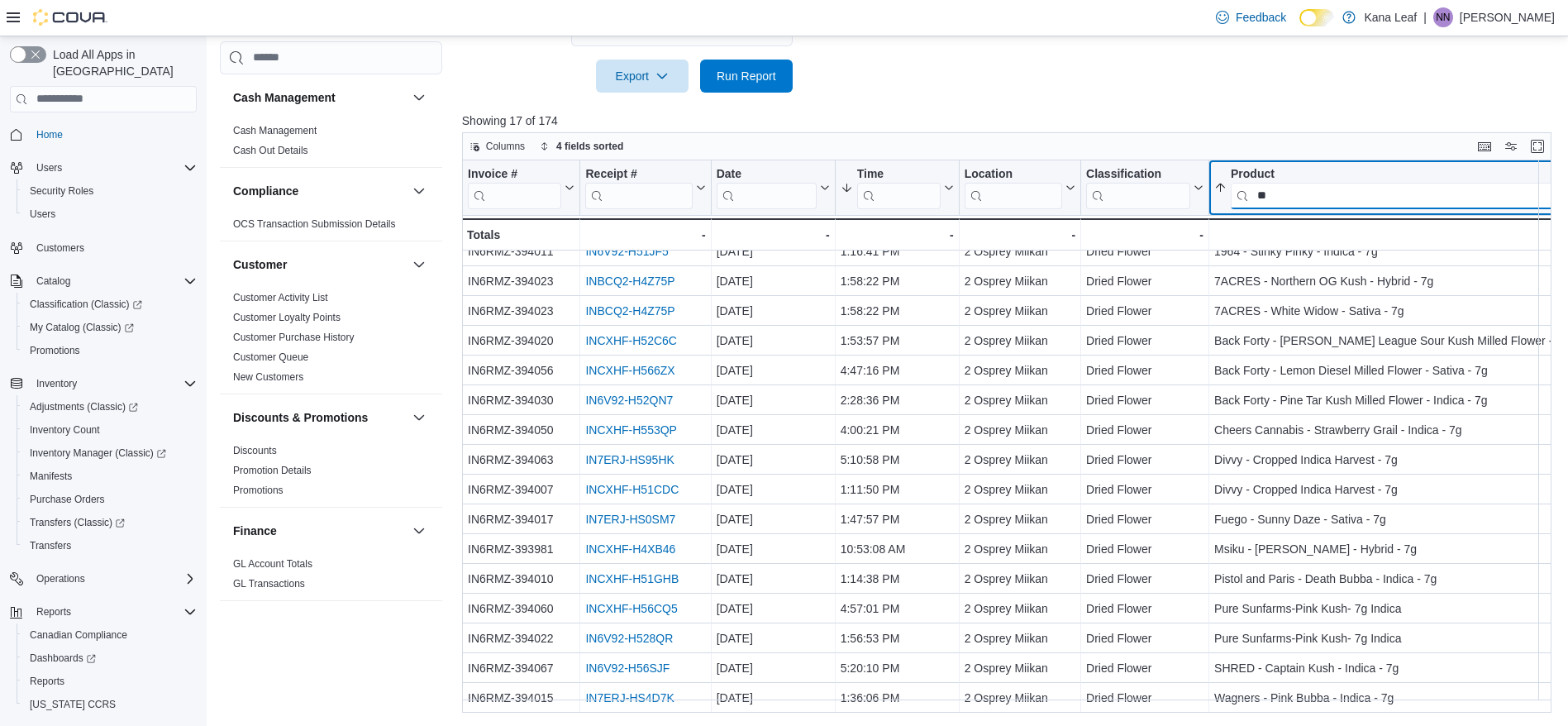
scroll to position [56, 94]
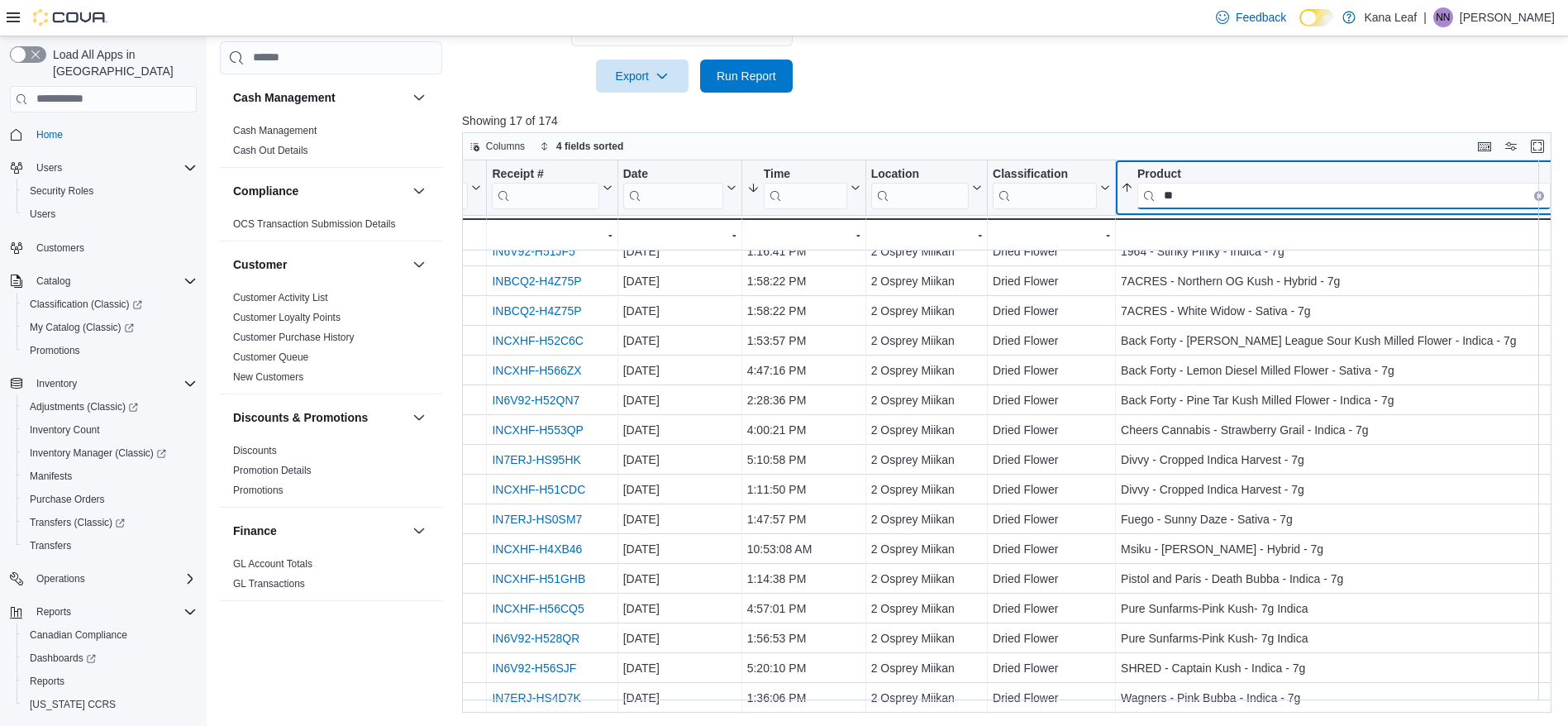
click at [1287, 195] on input "**" at bounding box center [1344, 195] width 413 height 26
type input "*"
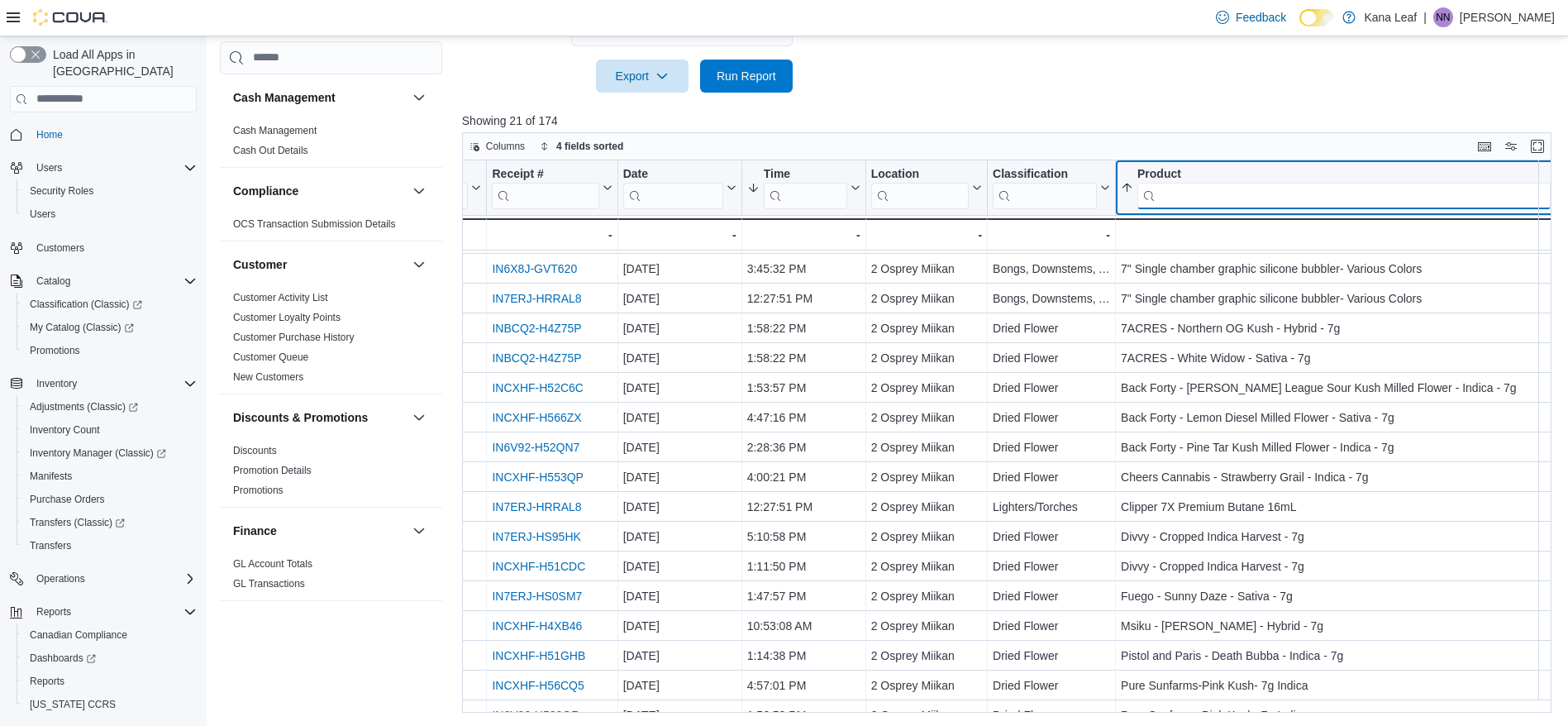
scroll to position [56, 112]
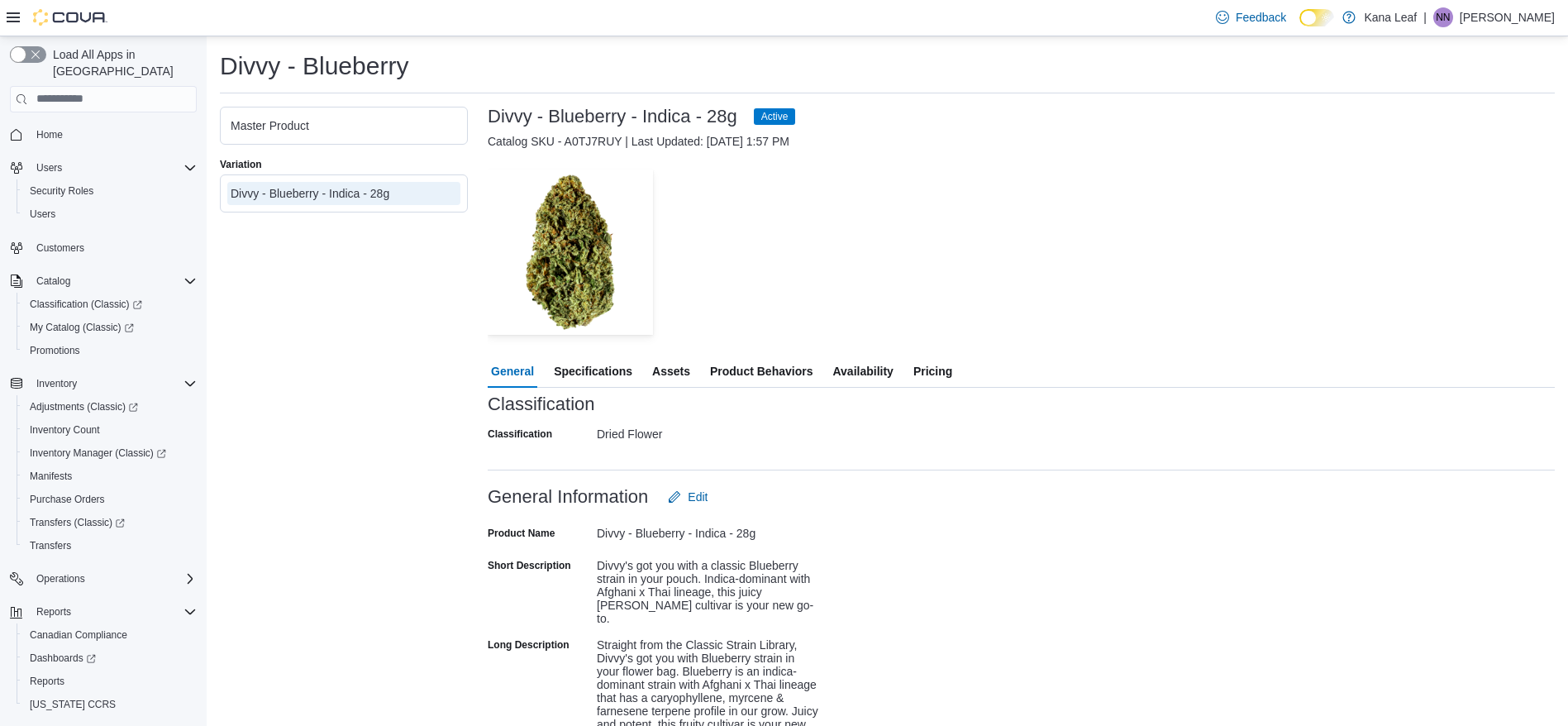
click at [868, 373] on span "Availability" at bounding box center [862, 371] width 60 height 33
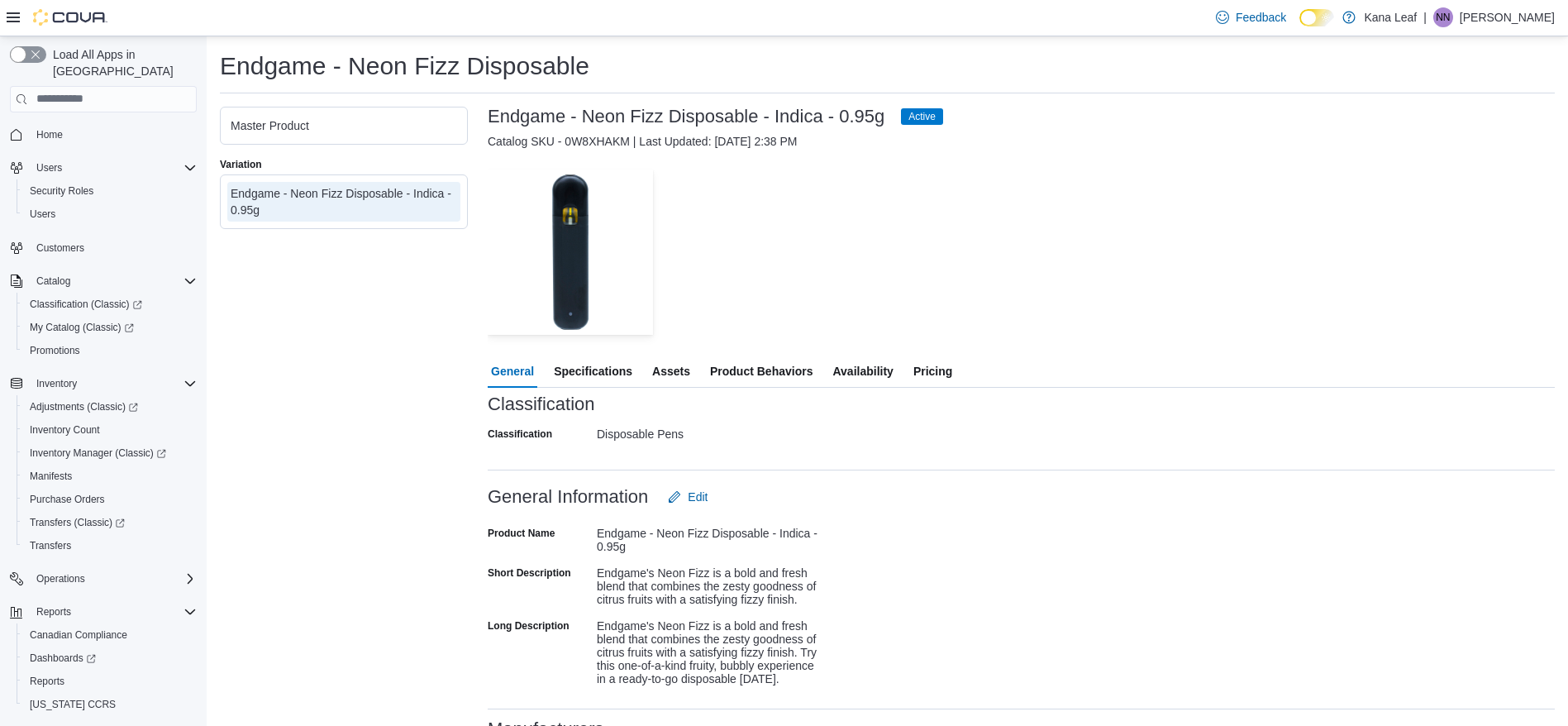
click at [880, 374] on span "Availability" at bounding box center [862, 371] width 60 height 33
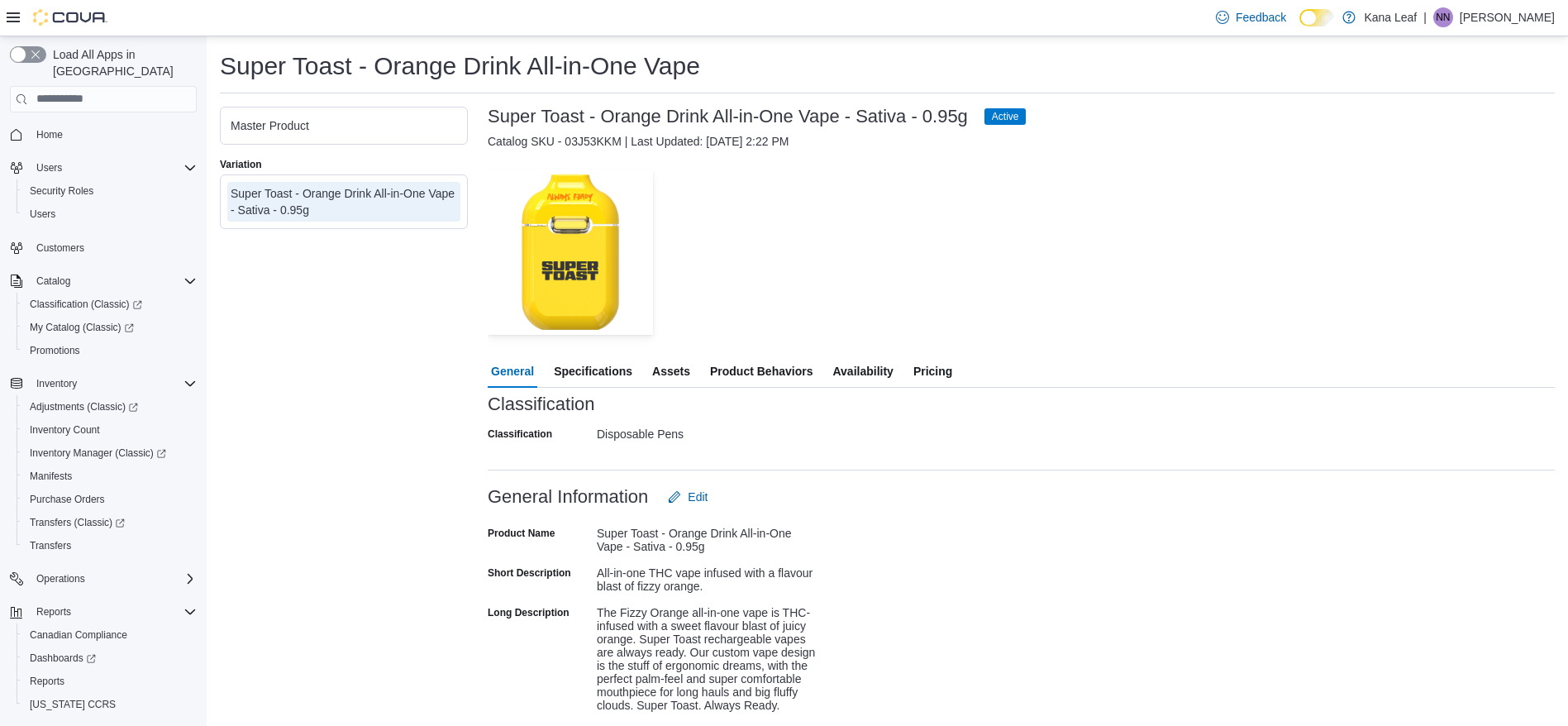
click at [860, 369] on span "Availability" at bounding box center [862, 371] width 60 height 33
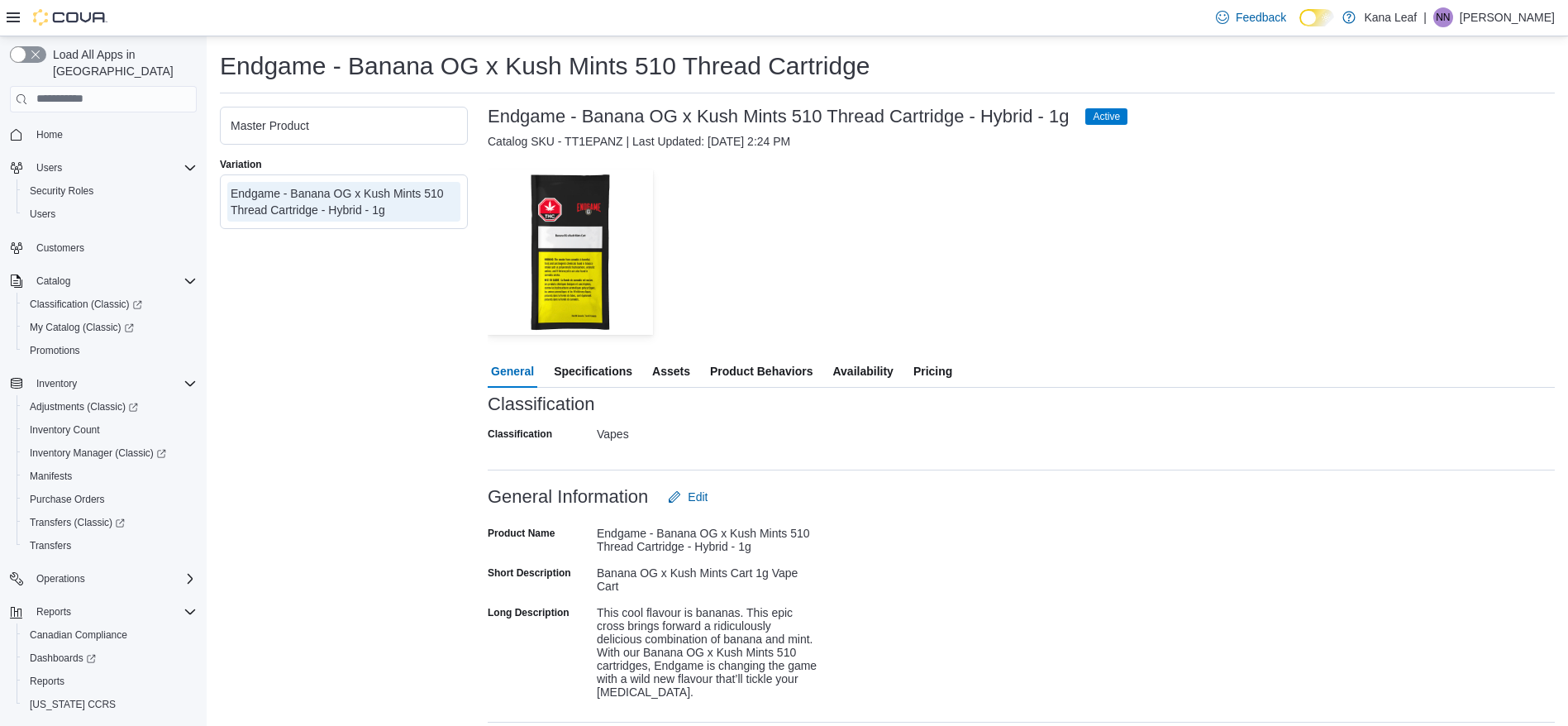
click at [867, 372] on span "Availability" at bounding box center [862, 371] width 60 height 33
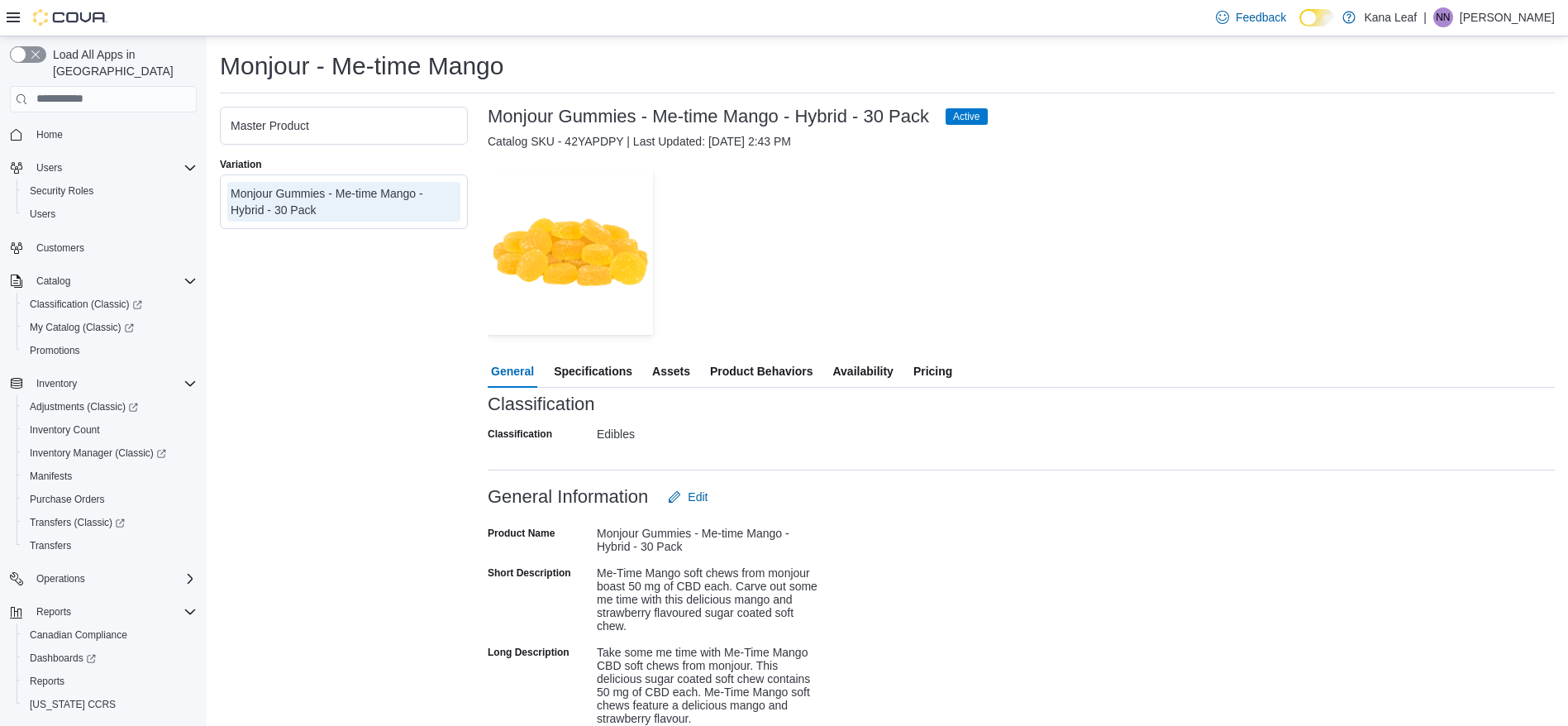
click at [866, 374] on span "Availability" at bounding box center [862, 371] width 60 height 33
click at [884, 363] on span "Availability" at bounding box center [862, 371] width 60 height 33
